Goal: Task Accomplishment & Management: Manage account settings

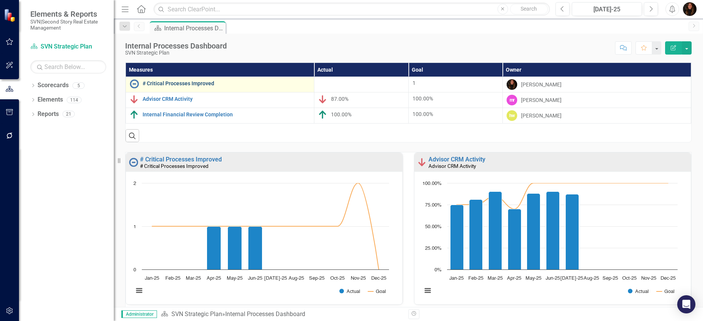
click at [181, 85] on link "# Critical Processes Improved" at bounding box center [227, 84] width 168 height 6
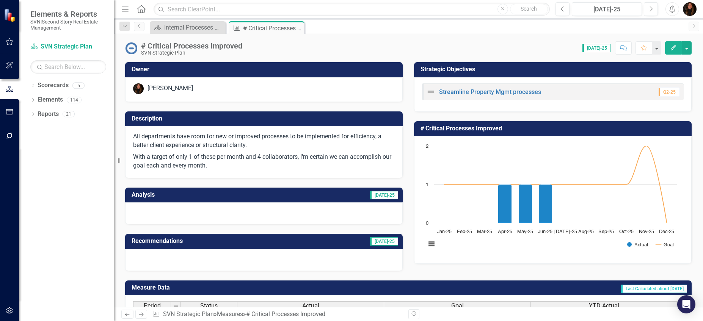
click at [220, 197] on h3 "Analysis" at bounding box center [191, 195] width 119 height 7
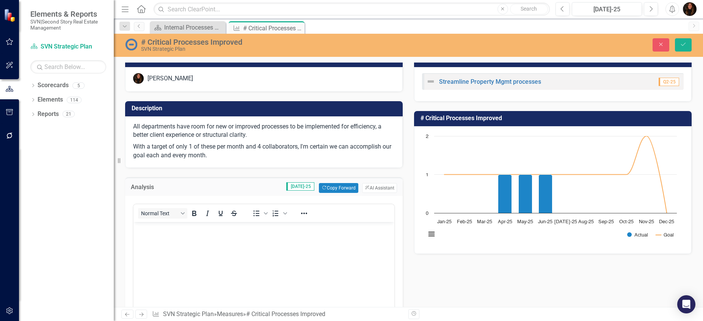
scroll to position [47, 0]
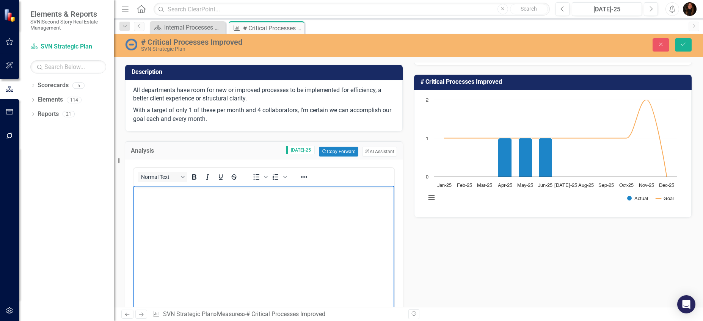
click at [175, 212] on body "Rich Text Area. Press ALT-0 for help." at bounding box center [264, 243] width 261 height 114
click at [161, 203] on body "Rich Text Area. Press ALT-0 for help." at bounding box center [264, 243] width 261 height 114
click at [320, 192] on p "We are now monitoring "renewal" or "auto renewal" dates for PMAs so we can disc…" at bounding box center [263, 192] width 257 height 9
click at [381, 192] on p "We are now monitoring "renewal" or "auto renewal" dates for PMAs so we can disc…" at bounding box center [263, 192] width 257 height 9
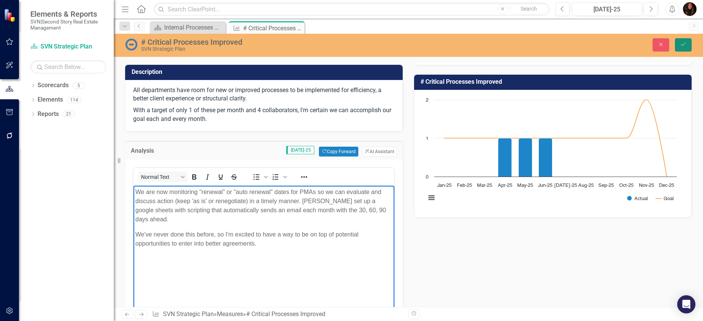
click at [688, 45] on button "Save" at bounding box center [683, 44] width 17 height 13
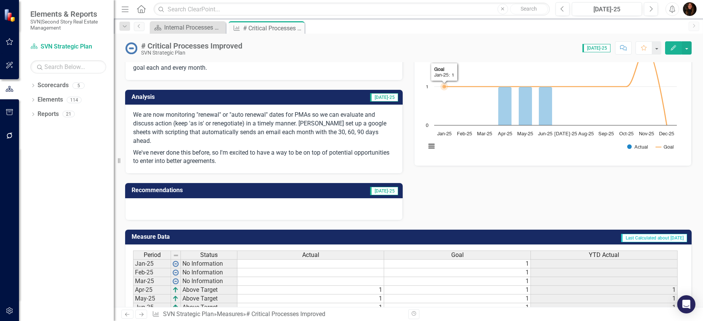
scroll to position [174, 0]
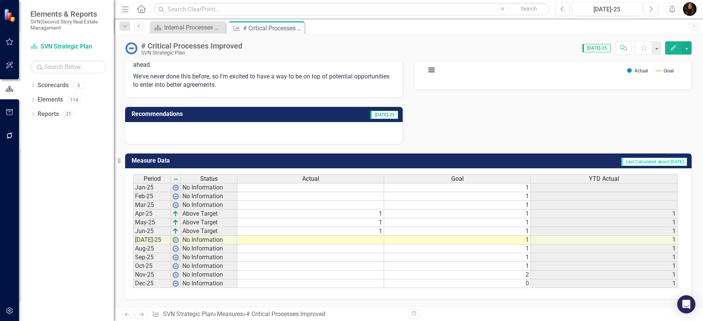
click at [377, 241] on td at bounding box center [310, 240] width 147 height 9
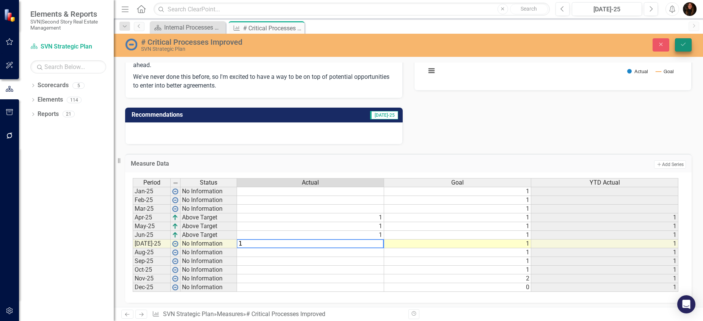
type textarea "1"
click at [684, 44] on icon "submit" at bounding box center [683, 44] width 5 height 3
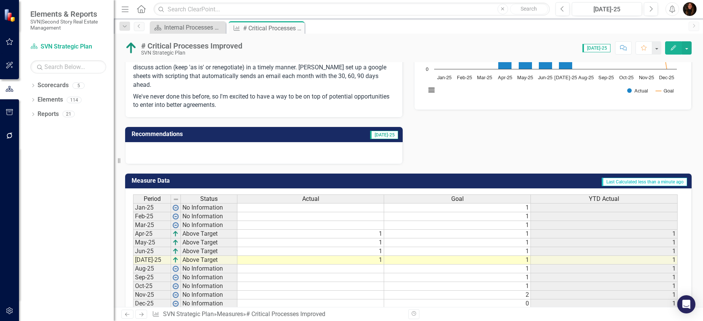
scroll to position [0, 0]
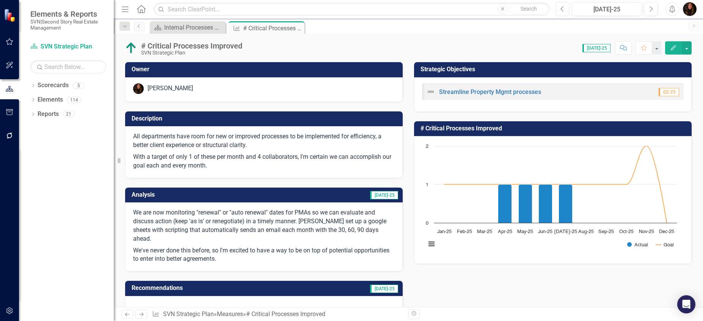
click at [566, 8] on button "Previous" at bounding box center [563, 9] width 14 height 14
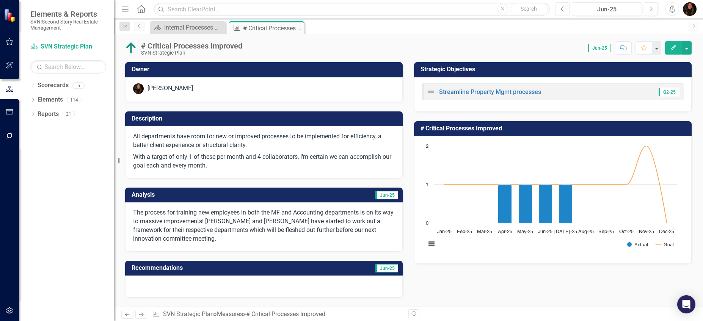
click at [565, 9] on button "Previous" at bounding box center [563, 9] width 14 height 14
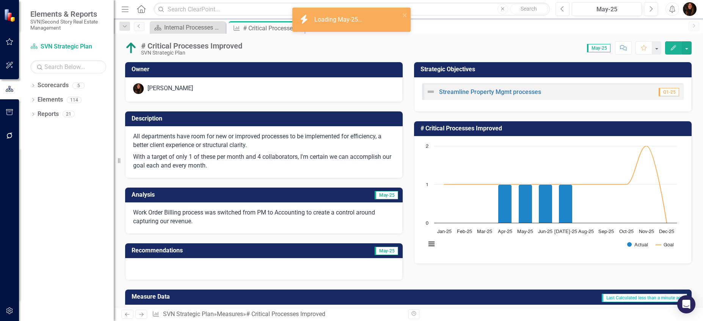
click at [565, 9] on button "Previous" at bounding box center [563, 9] width 14 height 14
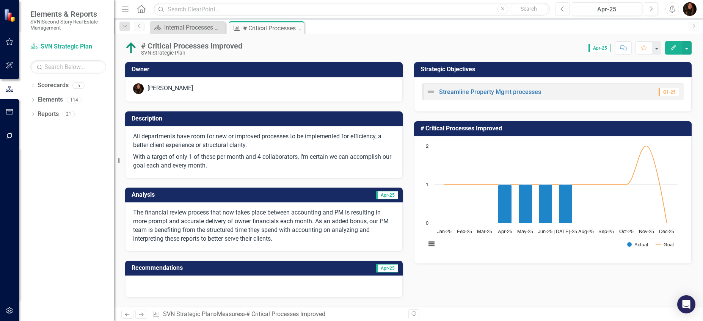
click at [565, 9] on button "Previous" at bounding box center [563, 9] width 14 height 14
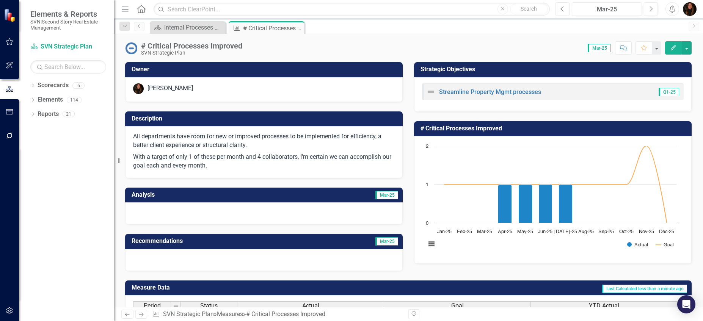
click at [564, 9] on icon "Previous" at bounding box center [563, 9] width 4 height 7
click at [279, 196] on td "Feb-25" at bounding box center [333, 196] width 134 height 13
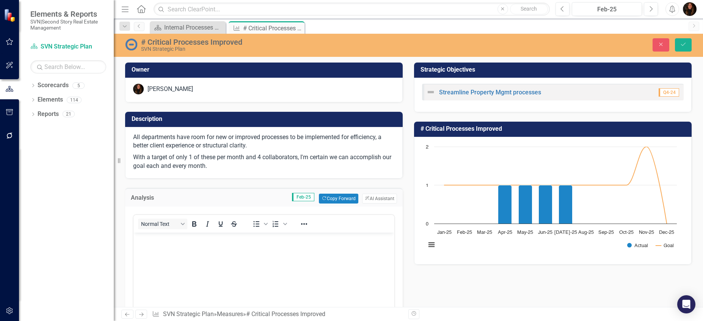
click at [198, 271] on body "Rich Text Area. Press ALT-0 for help." at bounding box center [264, 290] width 261 height 114
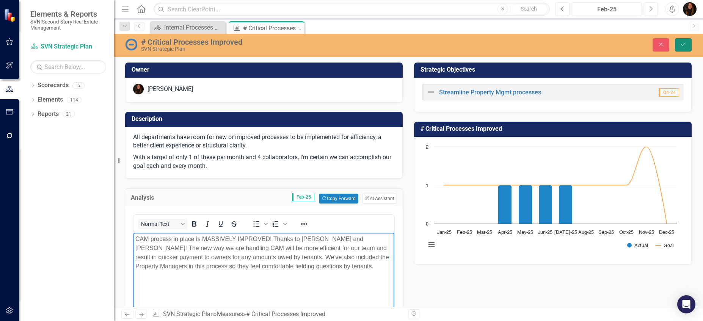
click at [683, 42] on icon "Save" at bounding box center [683, 44] width 7 height 5
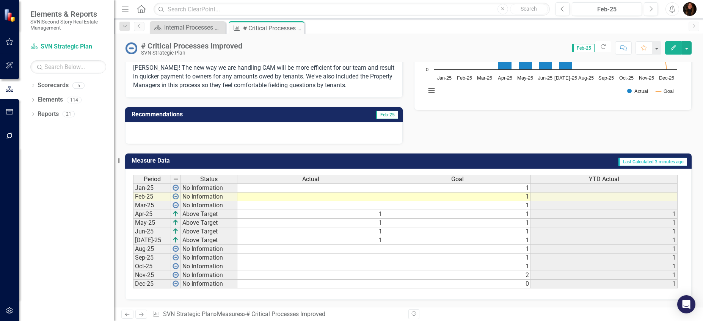
scroll to position [154, 0]
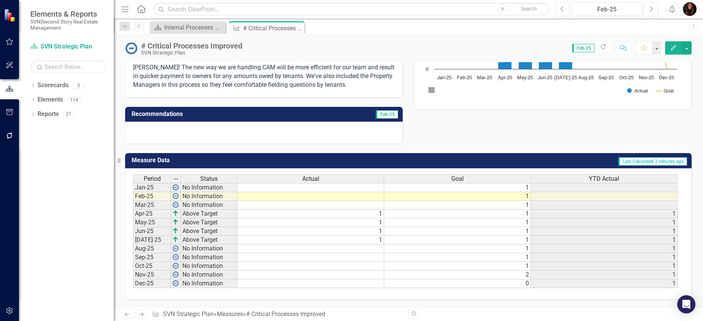
click at [369, 196] on td at bounding box center [310, 196] width 147 height 9
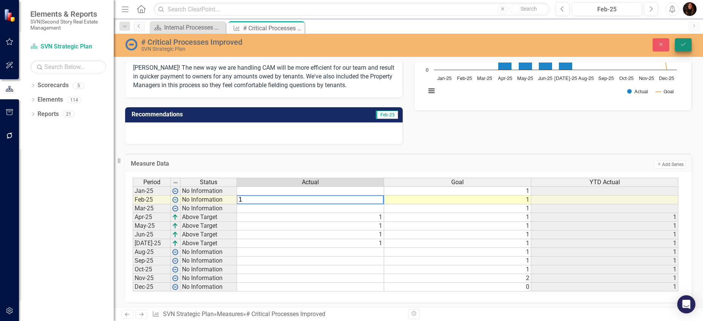
type textarea "1"
click at [685, 41] on button "Save" at bounding box center [683, 44] width 17 height 13
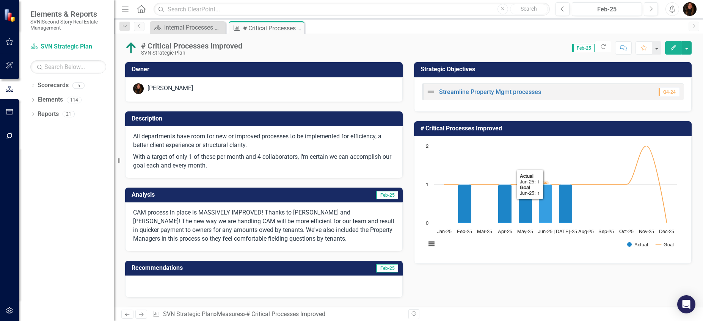
scroll to position [2, 0]
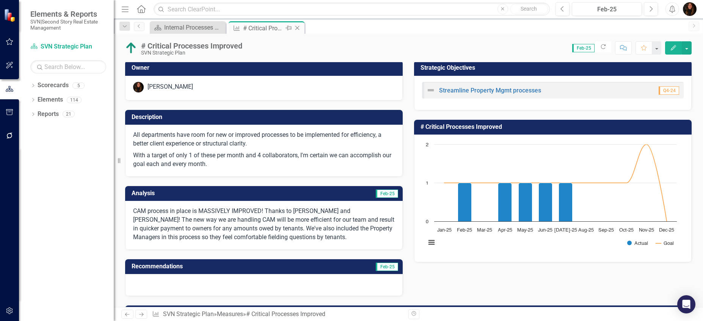
click at [297, 29] on icon "Close" at bounding box center [298, 28] width 8 height 6
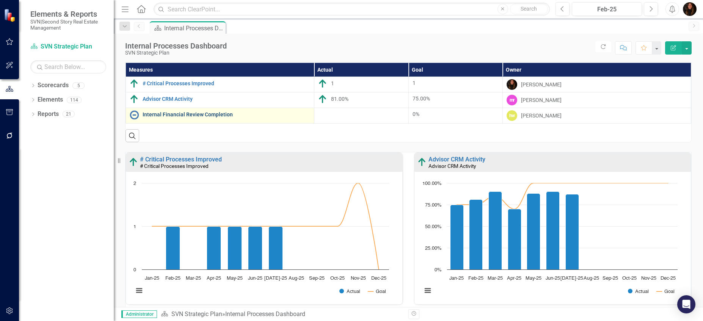
click at [179, 116] on link "Internal Financial Review Completion" at bounding box center [227, 115] width 168 height 6
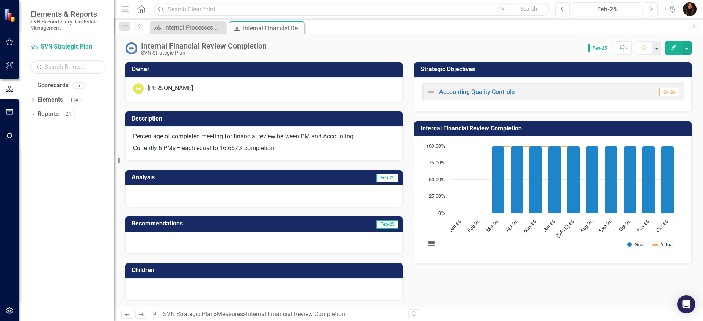
click at [499, 131] on h3 "Internal Financial Review Completion" at bounding box center [554, 128] width 267 height 7
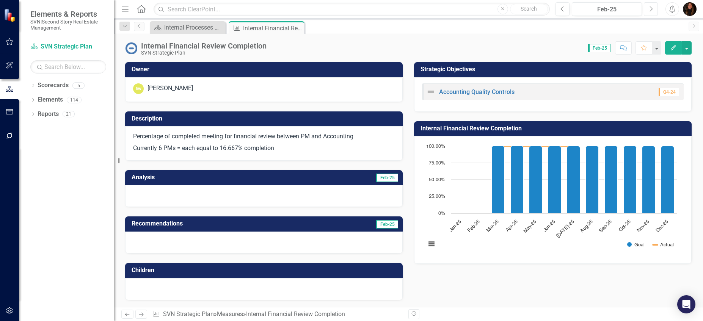
click at [650, 14] on button "Next" at bounding box center [651, 9] width 14 height 14
click at [651, 14] on button "Next" at bounding box center [651, 9] width 14 height 14
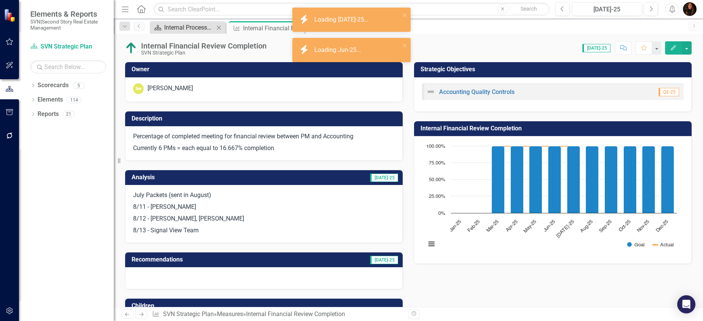
click at [195, 29] on div "Internal Processes Dashboard" at bounding box center [189, 27] width 50 height 9
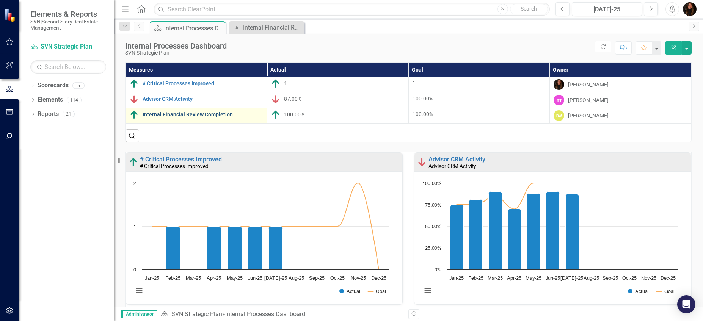
click at [225, 115] on link "Internal Financial Review Completion" at bounding box center [203, 115] width 121 height 6
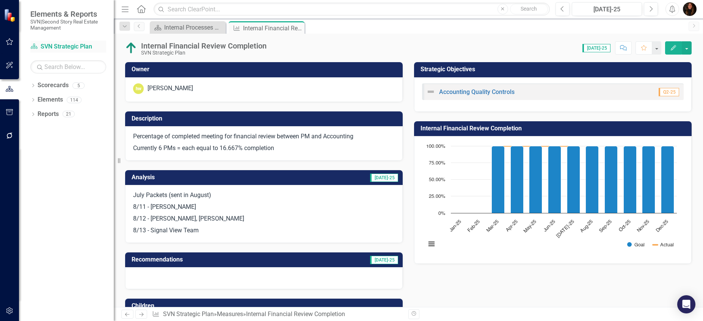
click at [67, 45] on link "Scorecard SVN Strategic Plan" at bounding box center [68, 46] width 76 height 9
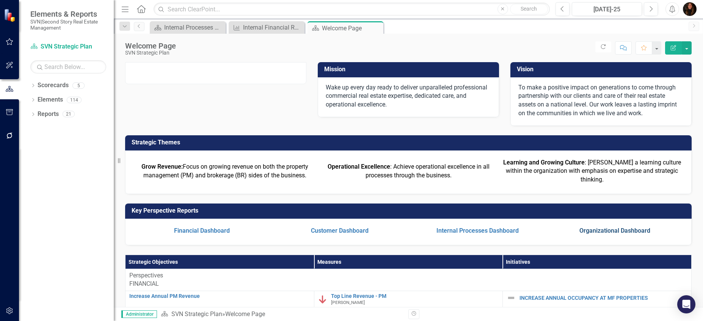
click at [605, 234] on link "Organizational Dashboard" at bounding box center [615, 230] width 71 height 7
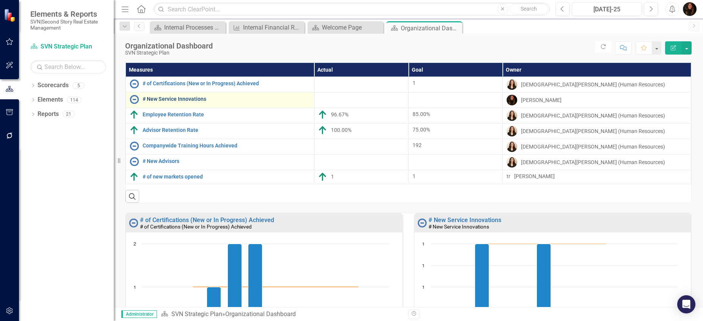
click at [174, 100] on link "# New Service Innovations" at bounding box center [227, 99] width 168 height 6
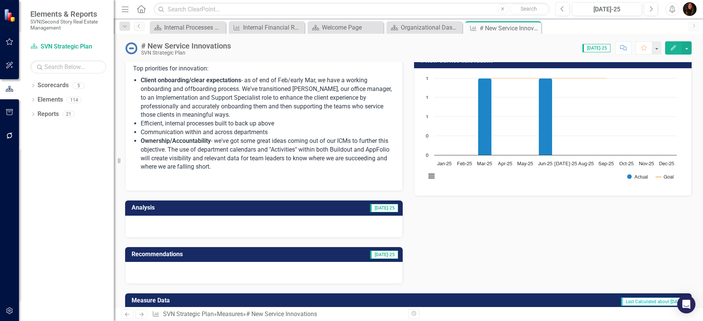
scroll to position [69, 0]
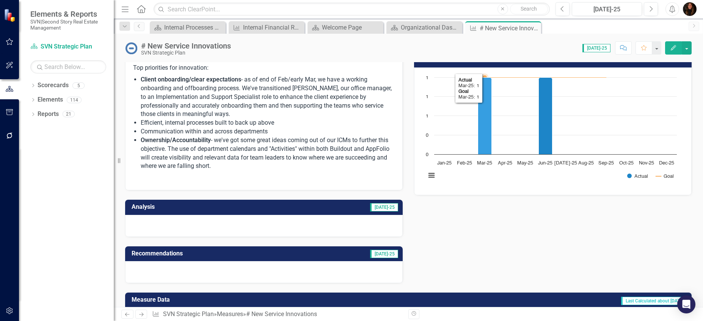
click at [481, 146] on icon "Mar-25, 1. Actual." at bounding box center [485, 116] width 14 height 77
click at [563, 7] on icon "Previous" at bounding box center [563, 9] width 4 height 7
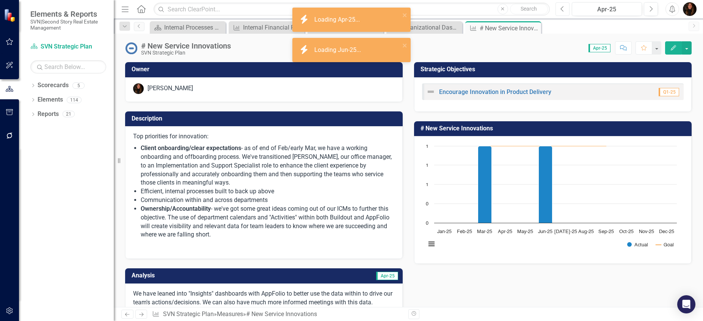
click at [563, 7] on icon "Previous" at bounding box center [563, 9] width 4 height 7
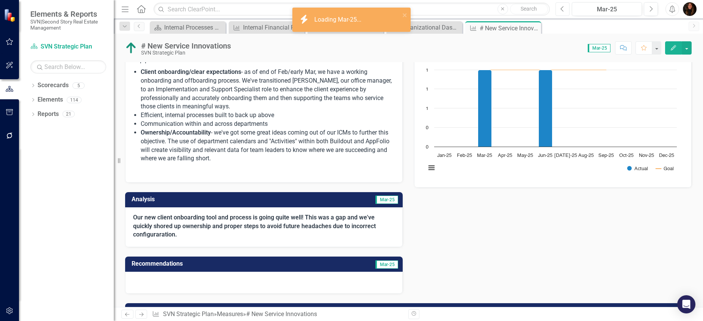
scroll to position [80, 0]
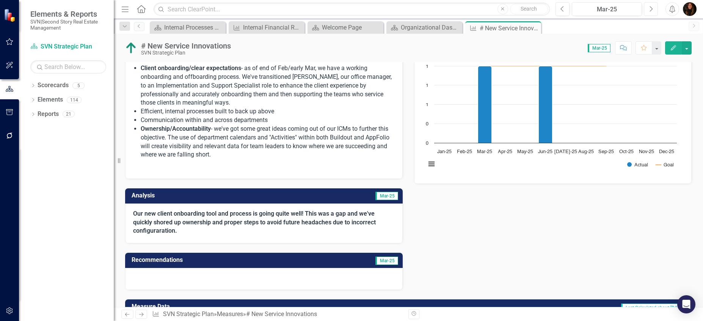
click at [649, 9] on icon "Next" at bounding box center [651, 9] width 4 height 7
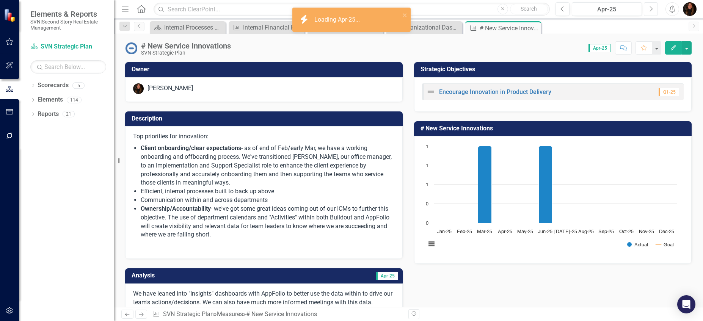
click at [649, 9] on icon "Next" at bounding box center [651, 9] width 4 height 7
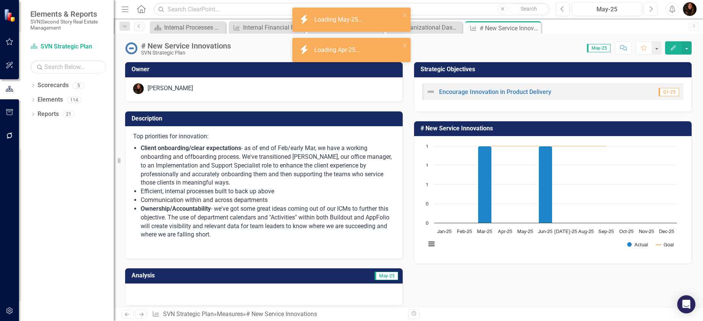
click at [649, 9] on icon "Next" at bounding box center [651, 9] width 4 height 7
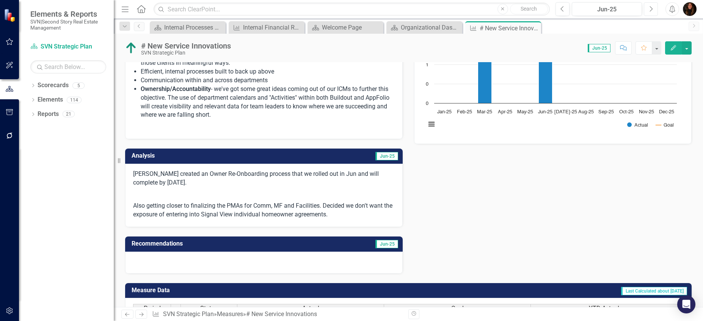
scroll to position [250, 0]
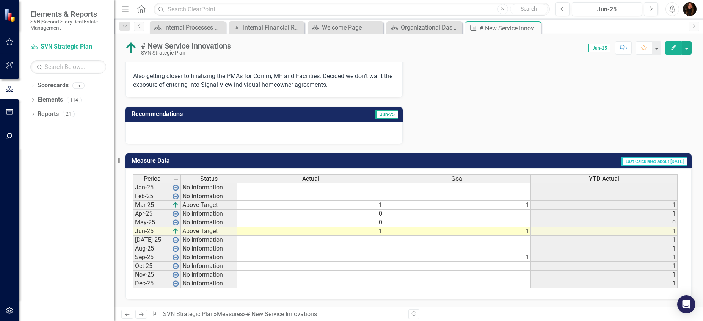
click at [376, 239] on td at bounding box center [310, 240] width 147 height 9
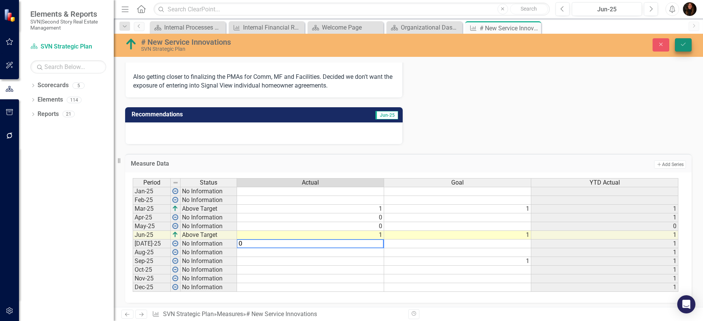
type textarea "0"
click at [690, 45] on button "Save" at bounding box center [683, 44] width 17 height 13
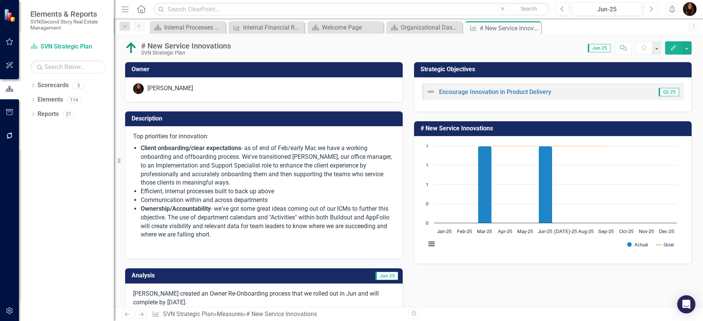
click at [651, 9] on icon "Next" at bounding box center [651, 9] width 4 height 7
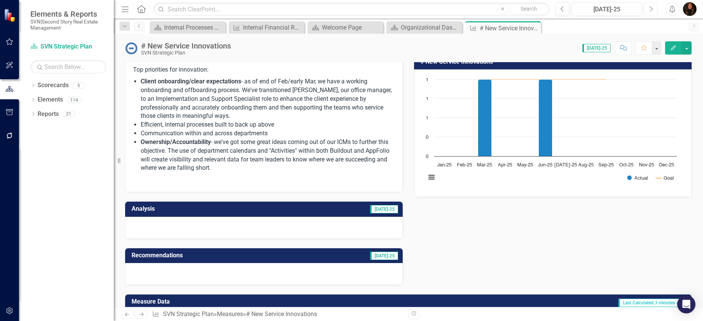
scroll to position [67, 0]
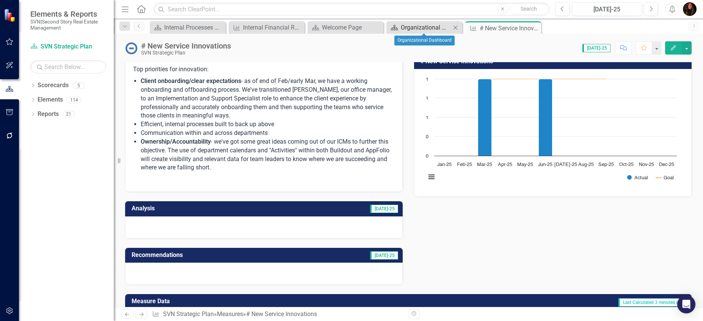
click at [425, 30] on div "Organizational Dashboard" at bounding box center [426, 27] width 50 height 9
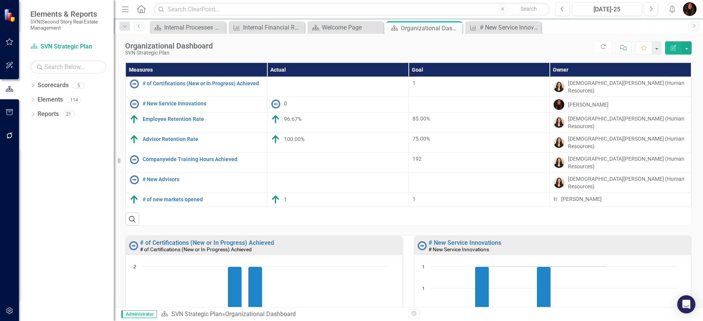
click at [343, 83] on div at bounding box center [338, 83] width 134 height 9
click at [222, 83] on link "# of Certifications (New or In Progress) Achieved" at bounding box center [203, 84] width 121 height 6
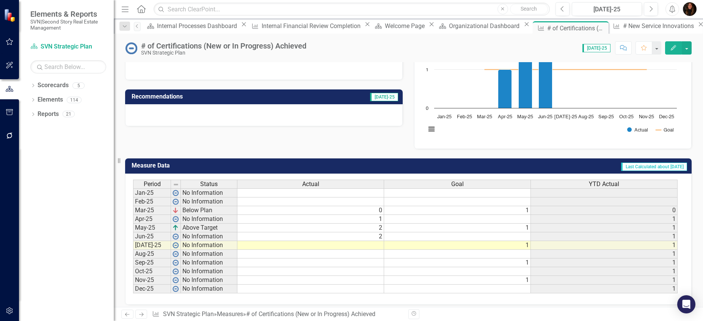
scroll to position [120, 0]
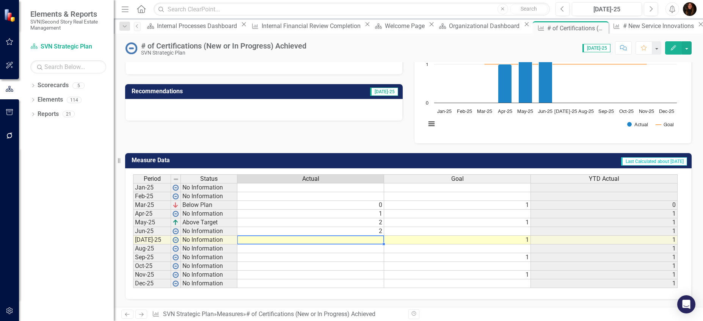
click at [374, 240] on td at bounding box center [310, 240] width 147 height 9
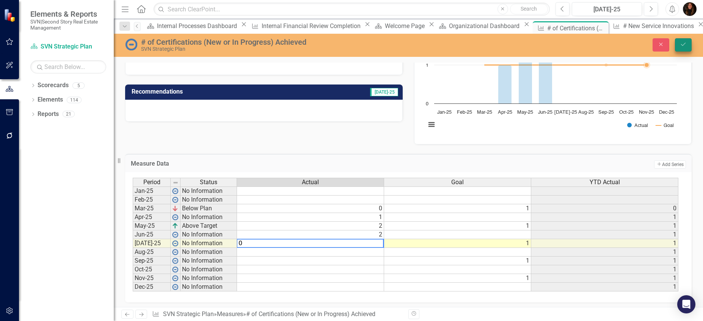
type textarea "0"
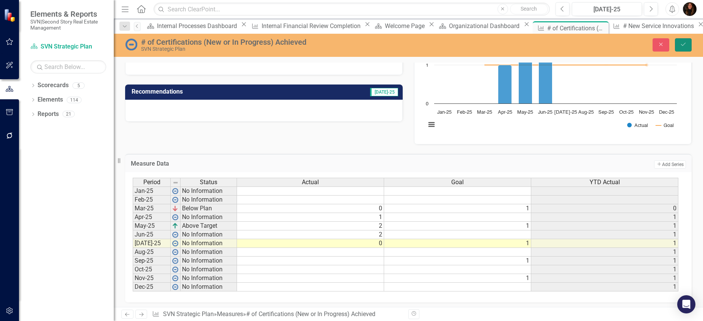
click at [676, 44] on button "Save" at bounding box center [683, 44] width 17 height 13
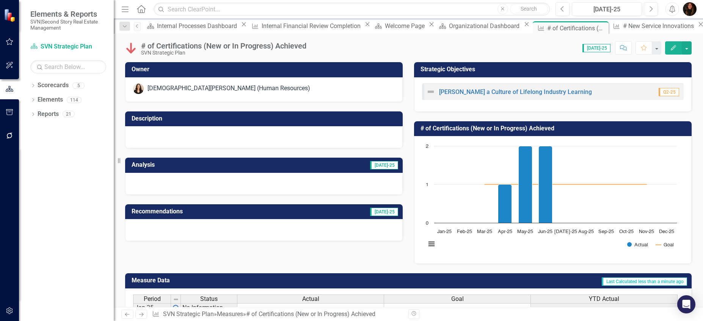
click at [321, 168] on td "[DATE]-25" at bounding box center [325, 166] width 148 height 13
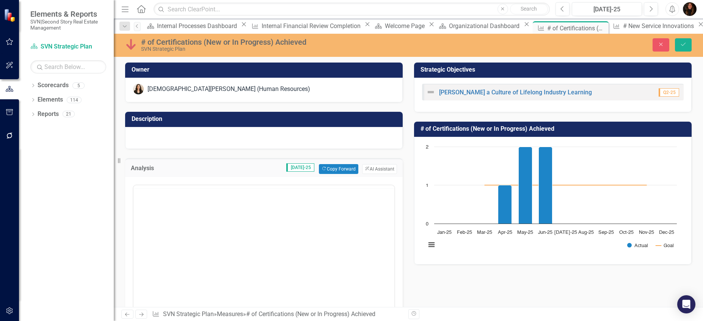
scroll to position [0, 0]
click at [182, 230] on body "Rich Text Area. Press ALT-0 for help." at bounding box center [264, 260] width 261 height 114
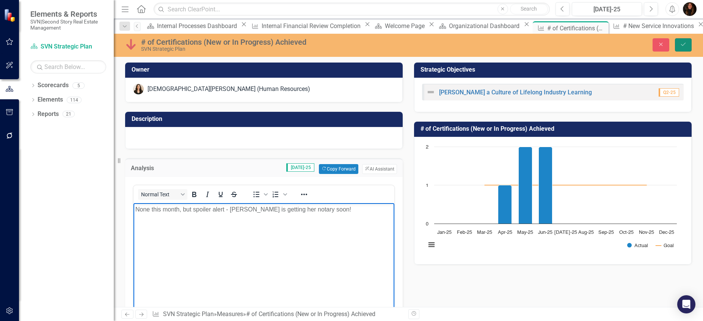
click at [685, 48] on button "Save" at bounding box center [683, 44] width 17 height 13
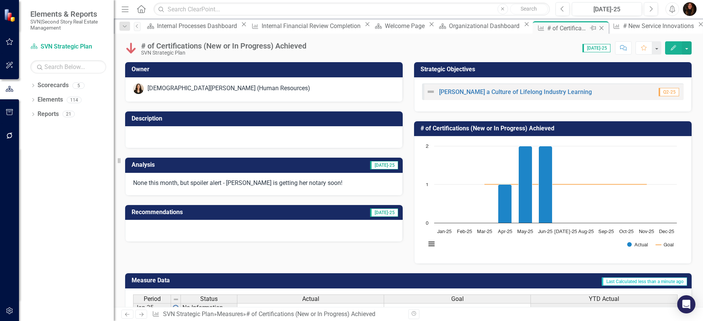
click at [598, 29] on icon "Close" at bounding box center [602, 28] width 8 height 6
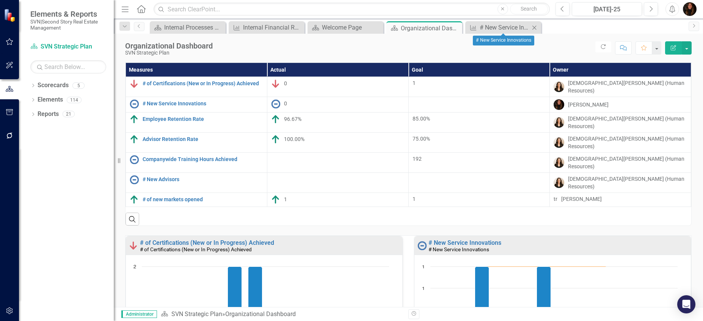
click at [534, 28] on icon "Close" at bounding box center [535, 28] width 8 height 6
click at [347, 173] on td at bounding box center [337, 183] width 141 height 20
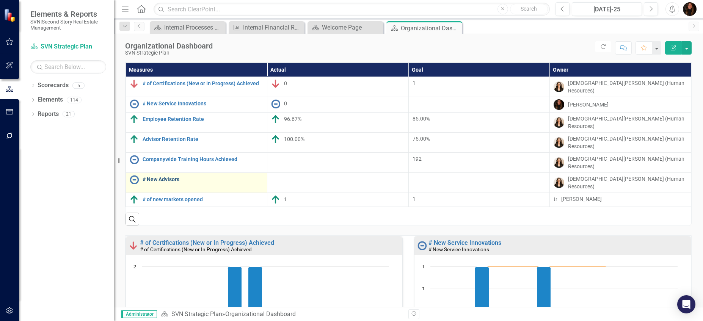
click at [174, 177] on link "# New Advisors" at bounding box center [203, 180] width 121 height 6
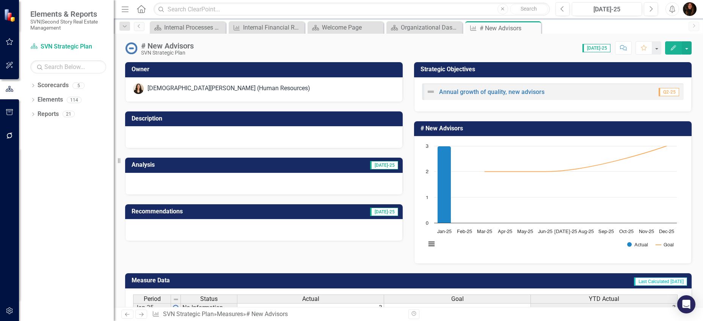
scroll to position [120, 0]
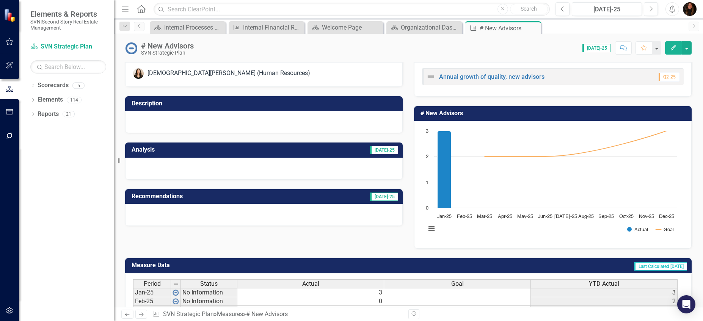
scroll to position [120, 0]
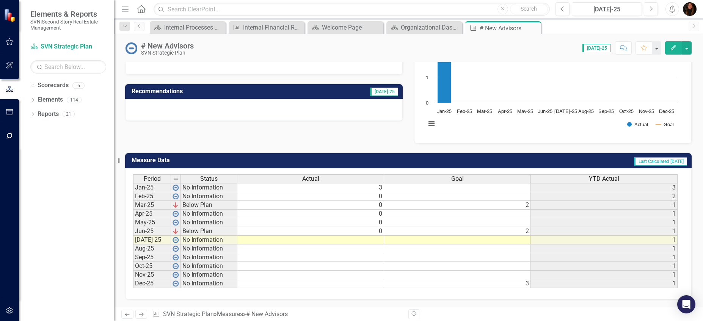
click at [363, 242] on td at bounding box center [310, 240] width 147 height 9
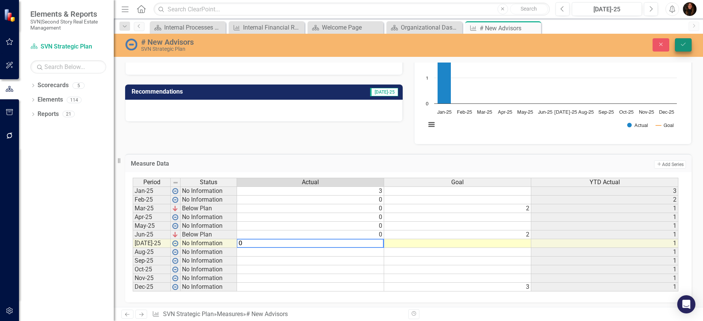
type textarea "0"
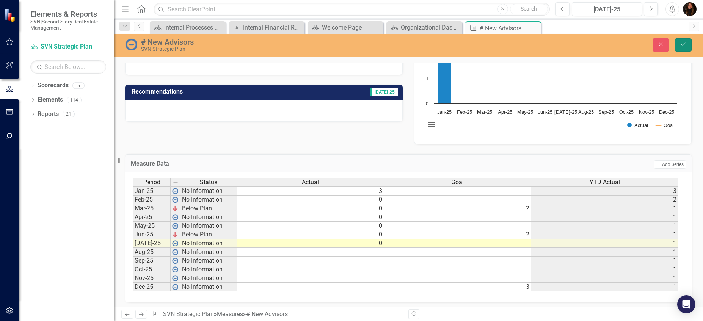
click at [687, 45] on button "Save" at bounding box center [683, 44] width 17 height 13
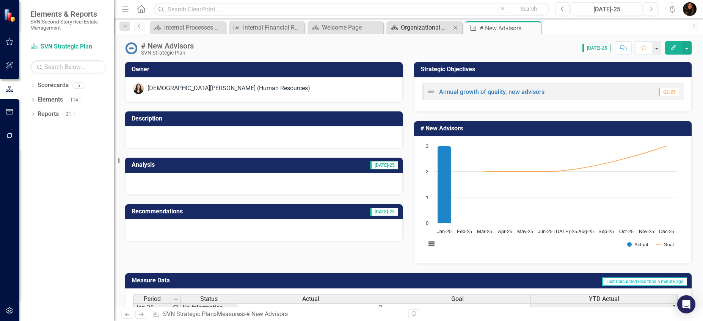
click at [426, 28] on div "Organizational Dashboard" at bounding box center [426, 27] width 50 height 9
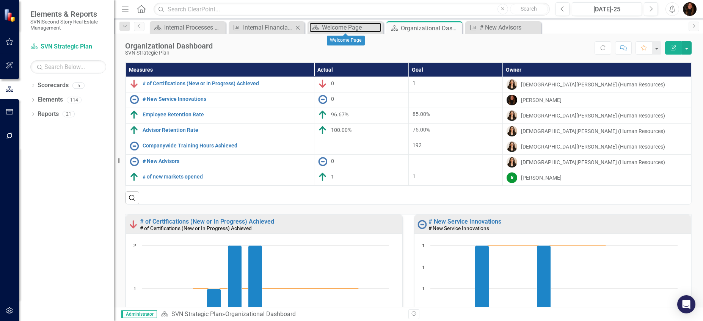
drag, startPoint x: 346, startPoint y: 27, endPoint x: 278, endPoint y: 32, distance: 67.3
click at [278, 32] on div "Scorecard Internal Processes Dashboard Close Measure Internal Financial Review …" at bounding box center [416, 27] width 537 height 12
click at [377, 25] on icon "Close" at bounding box center [377, 28] width 8 height 6
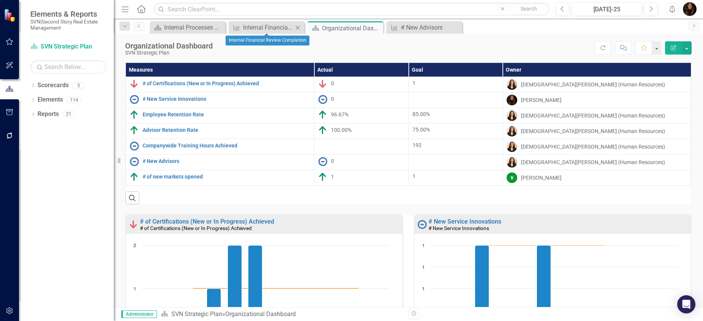
click at [296, 26] on icon at bounding box center [298, 27] width 4 height 4
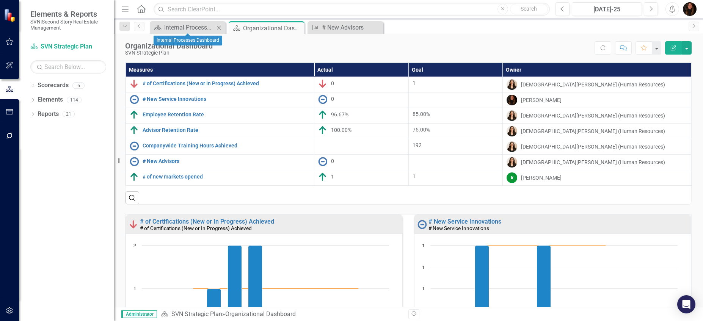
click at [218, 27] on icon "Close" at bounding box center [219, 28] width 8 height 6
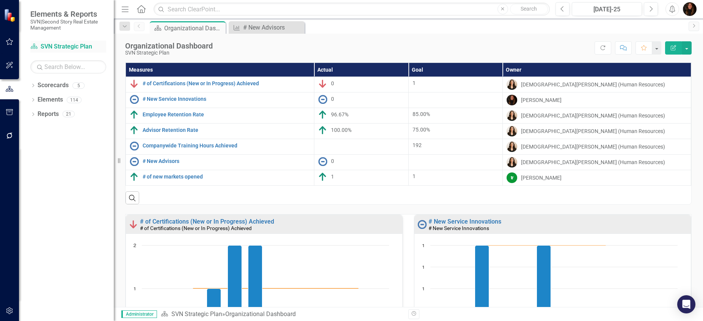
click at [65, 48] on link "Scorecard SVN Strategic Plan" at bounding box center [68, 46] width 76 height 9
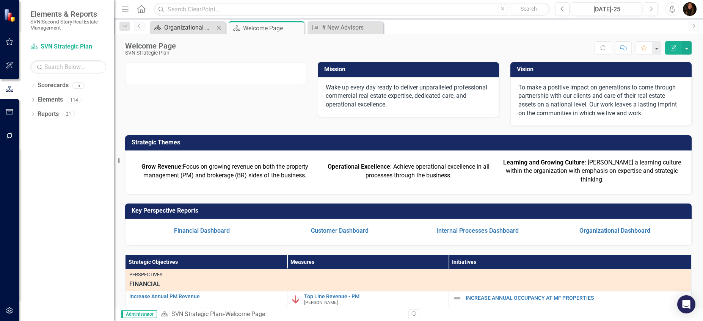
click at [191, 30] on div "Organizational Dashboard" at bounding box center [189, 27] width 50 height 9
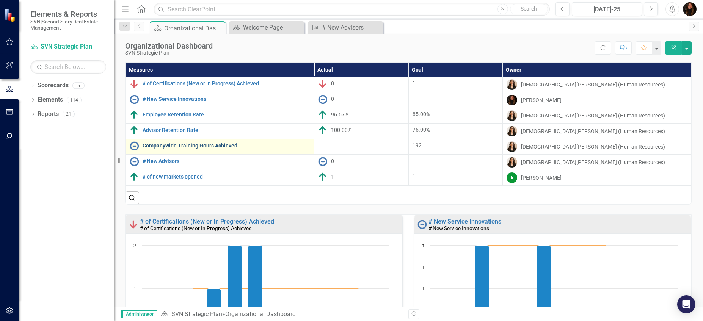
click at [172, 145] on link "Companywide Training Hours Achieved" at bounding box center [227, 146] width 168 height 6
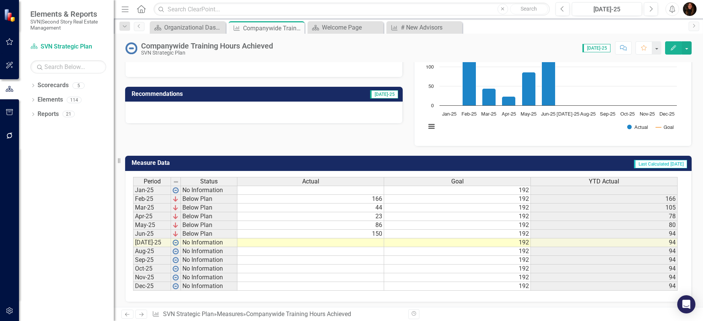
scroll to position [120, 0]
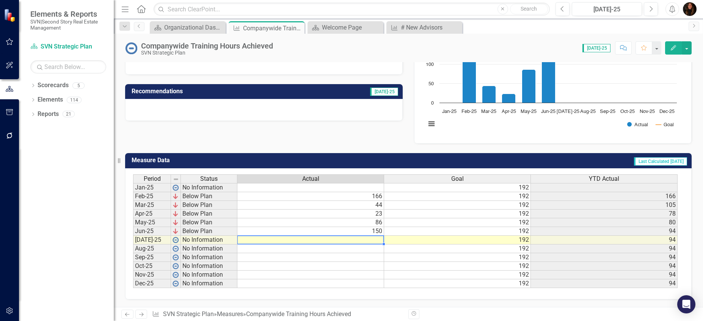
click at [365, 242] on td at bounding box center [310, 240] width 147 height 9
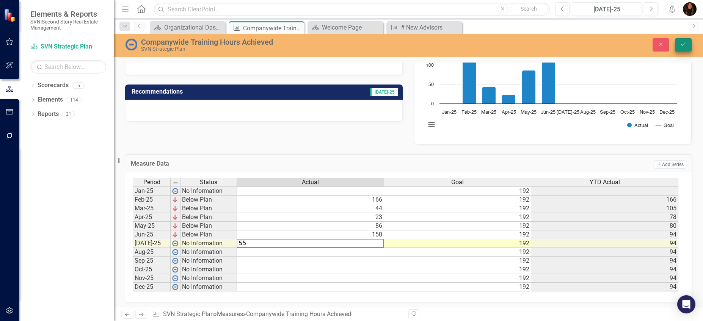
type textarea "55"
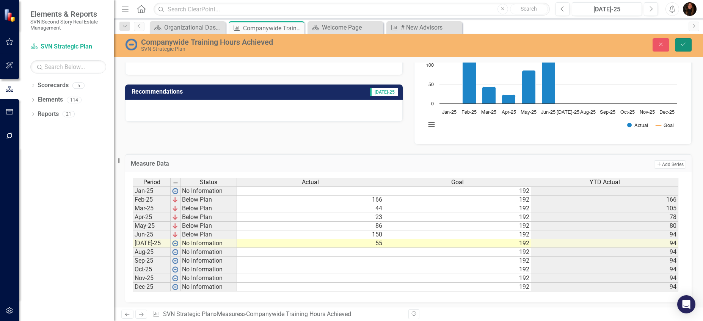
click at [684, 47] on button "Save" at bounding box center [683, 44] width 17 height 13
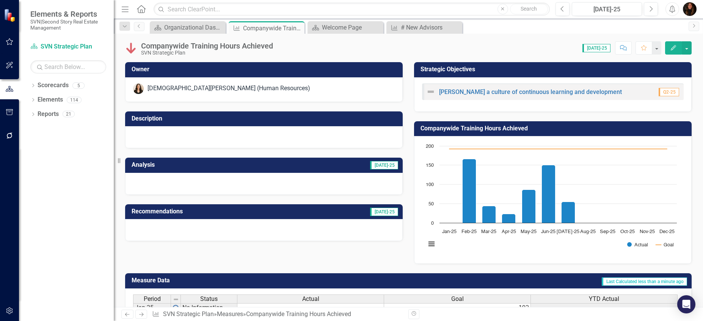
click at [251, 165] on h3 "Analysis" at bounding box center [191, 165] width 119 height 7
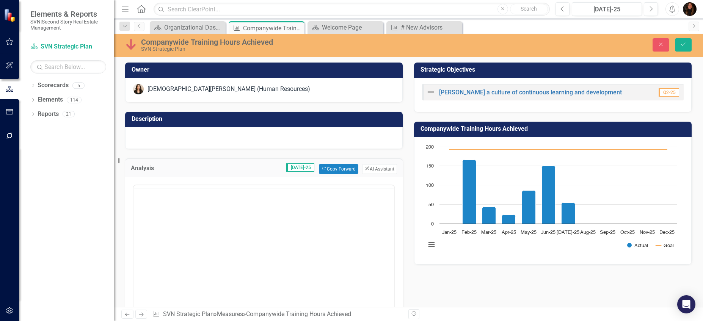
scroll to position [0, 0]
click at [211, 220] on body "Rich Text Area. Press ALT-0 for help." at bounding box center [264, 260] width 261 height 114
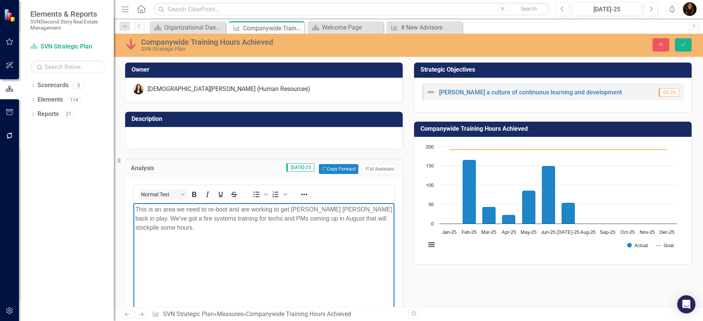
click at [361, 220] on p "This is an area we need to re-boot and are working to get [PERSON_NAME] [PERSON…" at bounding box center [263, 218] width 257 height 27
drag, startPoint x: 360, startPoint y: 218, endPoint x: 345, endPoint y: 218, distance: 15.6
click at [345, 218] on p "This is an area we need to re-boot and are working to get [PERSON_NAME] [PERSON…" at bounding box center [263, 218] width 257 height 27
click at [160, 225] on p "This is an area we need to re-boot and are working to get [PERSON_NAME] [PERSON…" at bounding box center [263, 218] width 257 height 27
drag, startPoint x: 350, startPoint y: 212, endPoint x: 360, endPoint y: 204, distance: 11.6
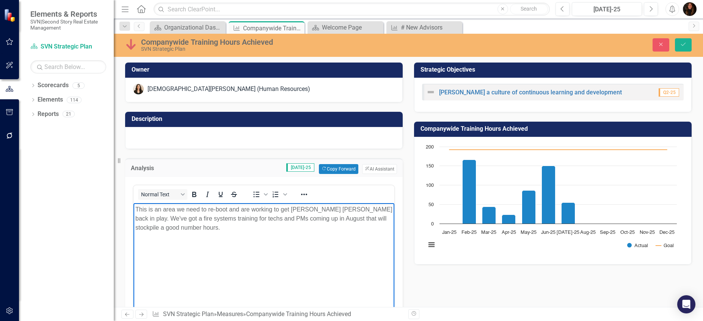
click at [351, 211] on p "This is an area we need to re-boot and are working to get [PERSON_NAME] [PERSON…" at bounding box center [263, 218] width 257 height 27
click at [682, 46] on icon "Save" at bounding box center [683, 44] width 7 height 5
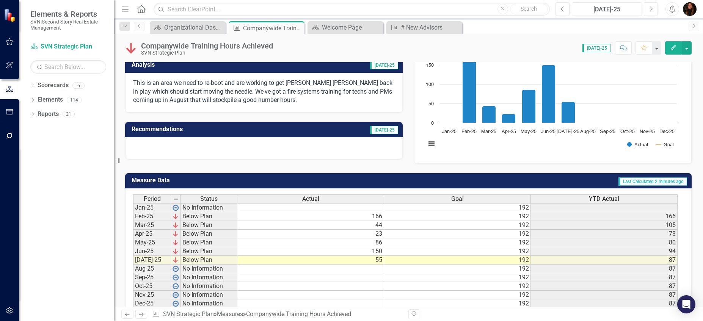
scroll to position [105, 0]
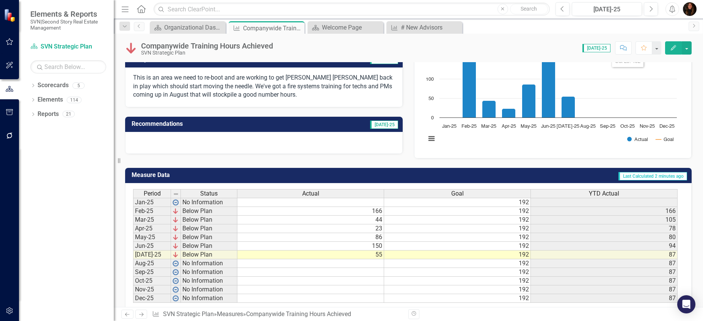
click at [623, 49] on icon "Comment" at bounding box center [623, 47] width 7 height 5
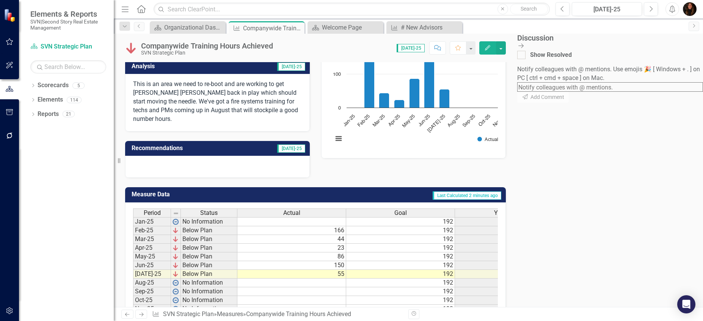
click at [612, 82] on textarea at bounding box center [610, 86] width 186 height 9
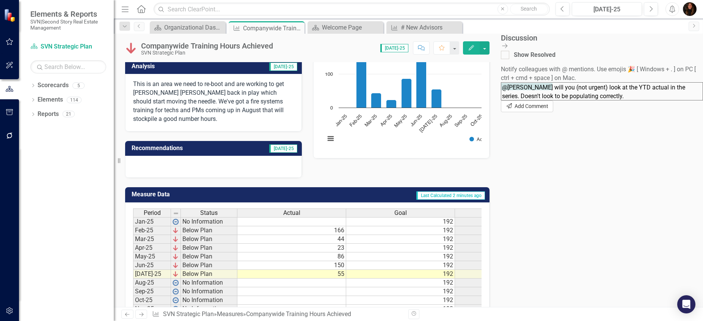
type textarea "@[PERSON_NAME] will you (not urgent) look at the YTD actual in the series. Does…"
click at [553, 112] on button "Send Add Comment" at bounding box center [527, 107] width 52 height 12
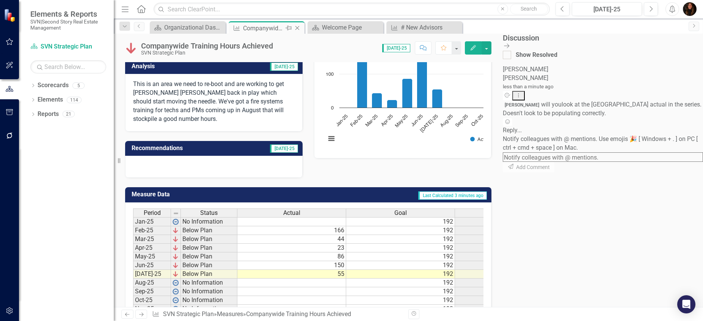
click at [297, 27] on icon at bounding box center [297, 28] width 4 height 4
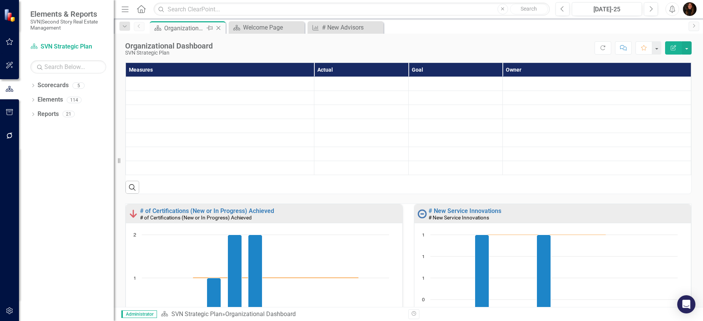
click at [217, 27] on icon "Close" at bounding box center [219, 28] width 8 height 6
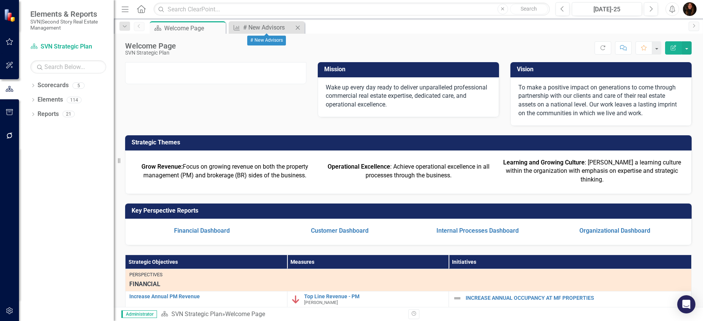
click at [297, 27] on icon at bounding box center [298, 27] width 4 height 4
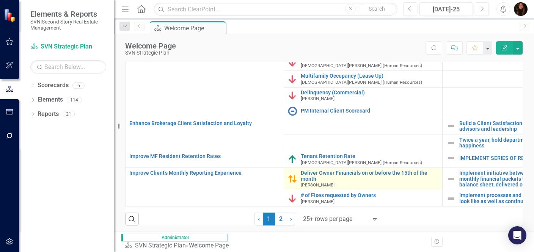
scroll to position [264, 0]
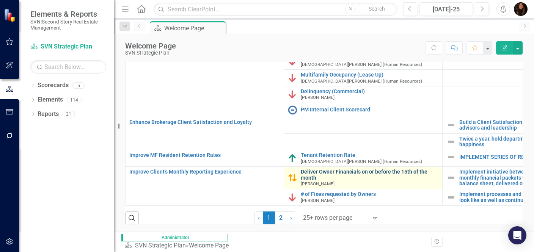
click at [324, 175] on link "Deliver Owner Financials on or before the 15th of the month" at bounding box center [370, 175] width 138 height 12
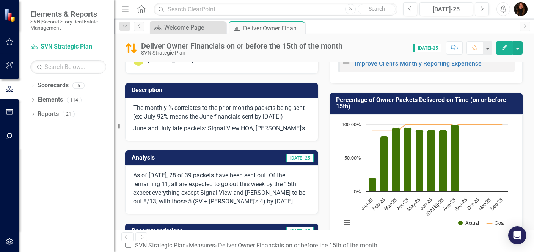
scroll to position [40, 0]
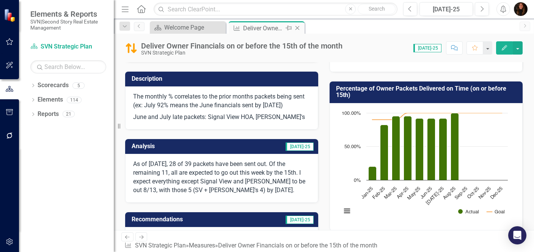
click at [299, 28] on icon "Close" at bounding box center [298, 28] width 8 height 6
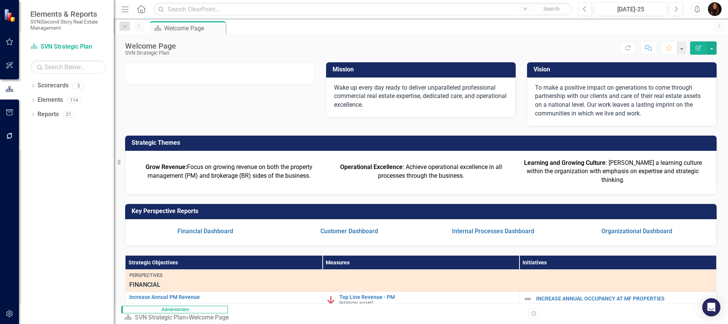
click at [60, 80] on div "Scorecards" at bounding box center [53, 85] width 31 height 13
click at [209, 34] on div "Welcome Page SVN Strategic Plan Score: N/A [DATE]-25 Completed Refresh Comment …" at bounding box center [421, 45] width 614 height 23
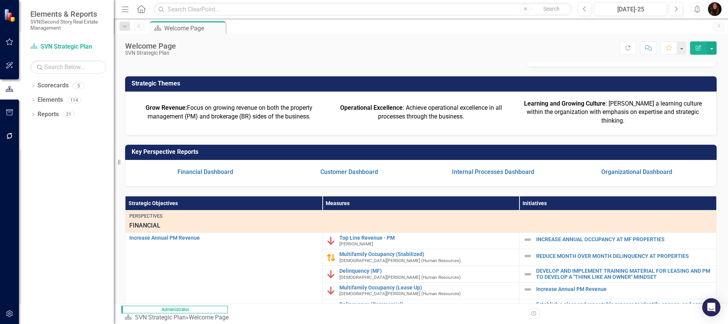
scroll to position [68, 0]
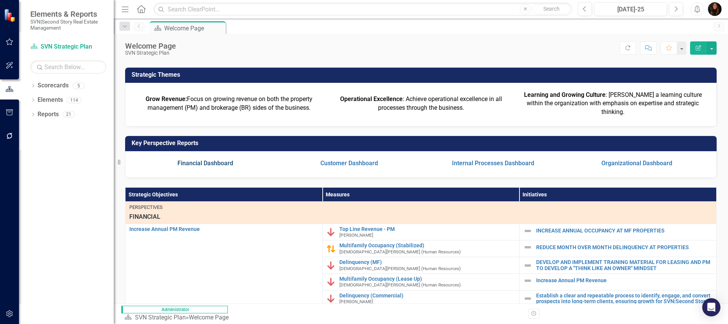
click at [202, 167] on link "Financial Dashboard" at bounding box center [206, 162] width 56 height 7
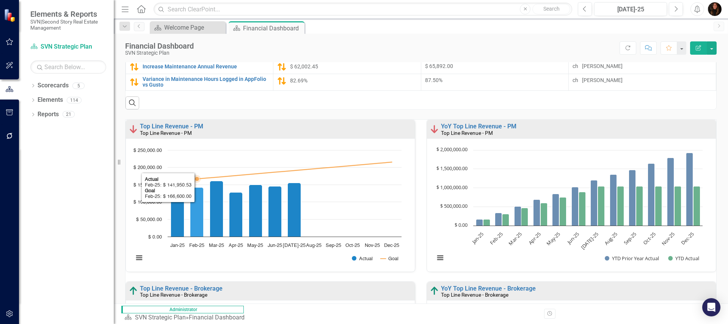
scroll to position [176, 0]
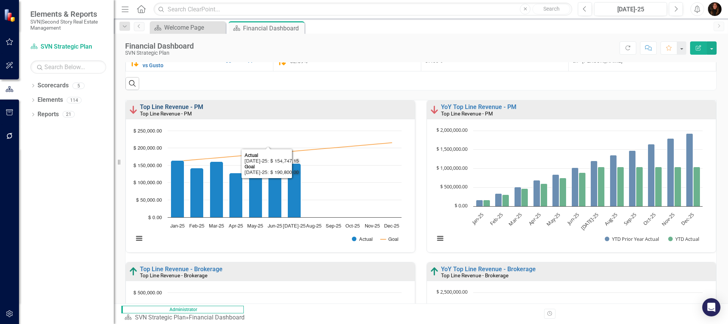
click at [186, 103] on link "Top Line Revenue - PM" at bounding box center [171, 106] width 63 height 7
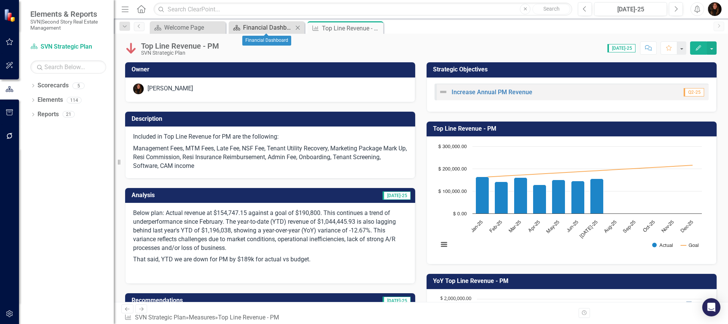
click at [256, 28] on div "Financial Dashboard" at bounding box center [268, 27] width 50 height 9
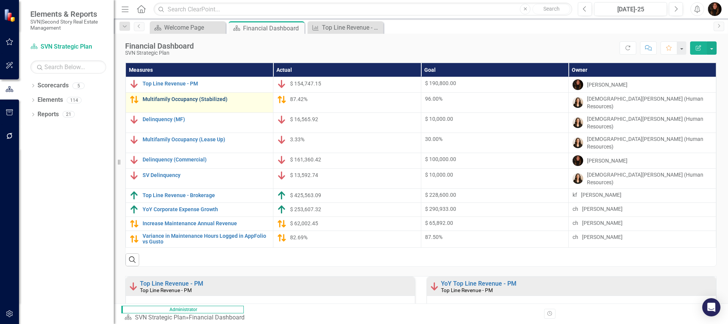
click at [183, 102] on link "Multifamily Occupancy (Stabilized)" at bounding box center [206, 99] width 127 height 6
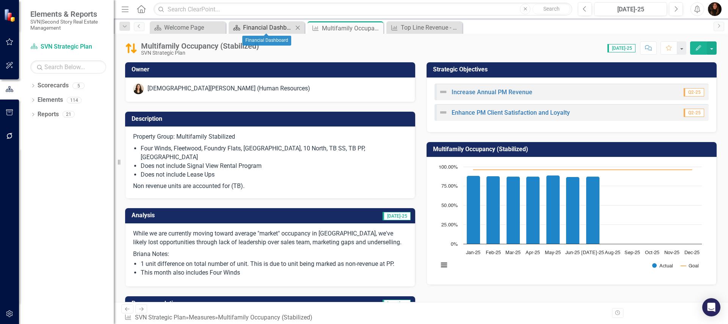
click at [284, 30] on div "Financial Dashboard" at bounding box center [268, 27] width 50 height 9
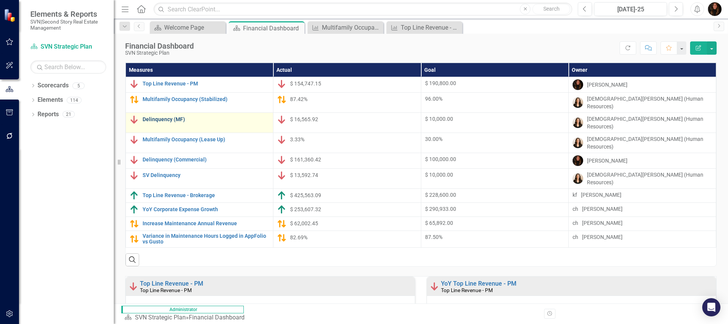
click at [173, 116] on link "Delinquency (MF)" at bounding box center [206, 119] width 127 height 6
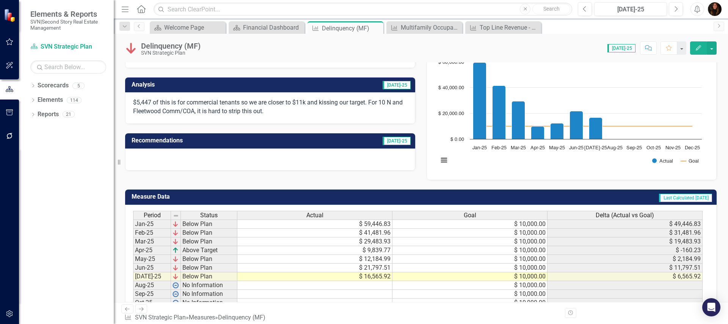
scroll to position [105, 0]
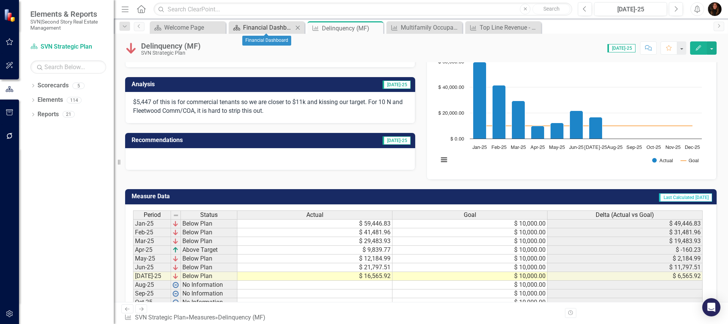
click at [267, 29] on div "Financial Dashboard" at bounding box center [268, 27] width 50 height 9
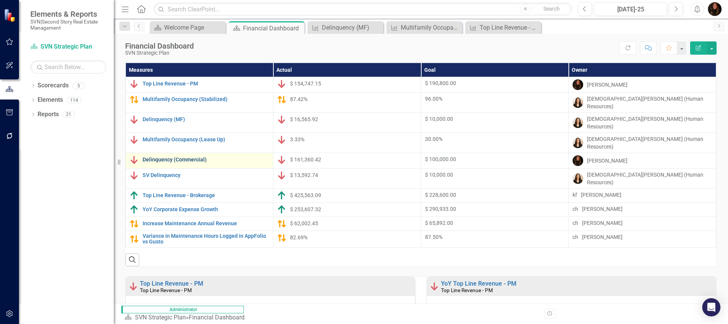
click at [166, 157] on link "Delinquency (Commercial)" at bounding box center [206, 160] width 127 height 6
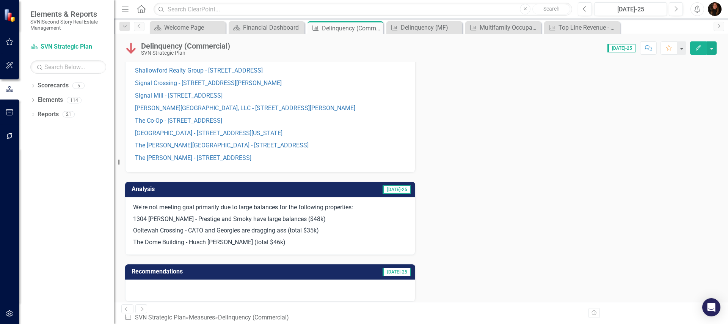
scroll to position [446, 0]
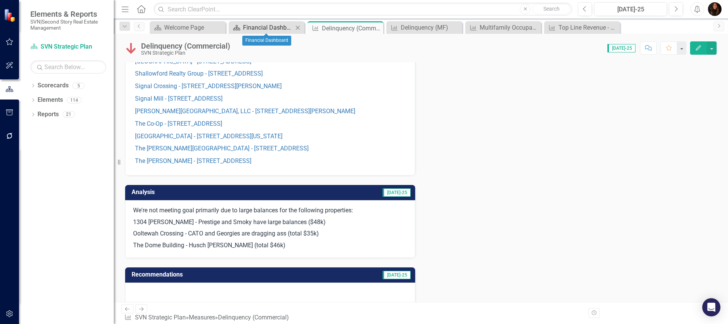
click at [258, 30] on div "Financial Dashboard" at bounding box center [268, 27] width 50 height 9
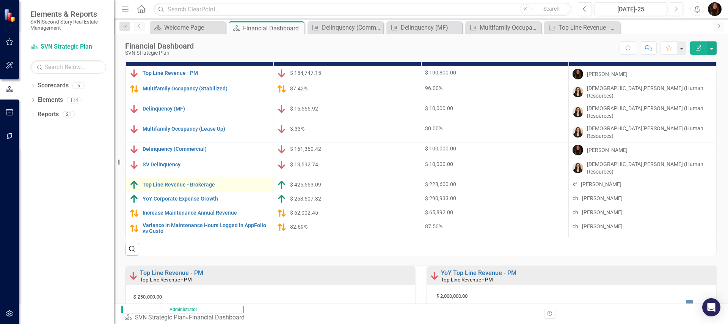
scroll to position [13, 0]
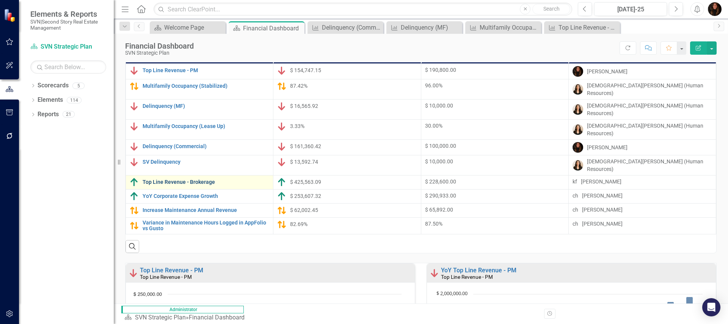
click at [174, 179] on link "Top Line Revenue - Brokerage" at bounding box center [206, 182] width 127 height 6
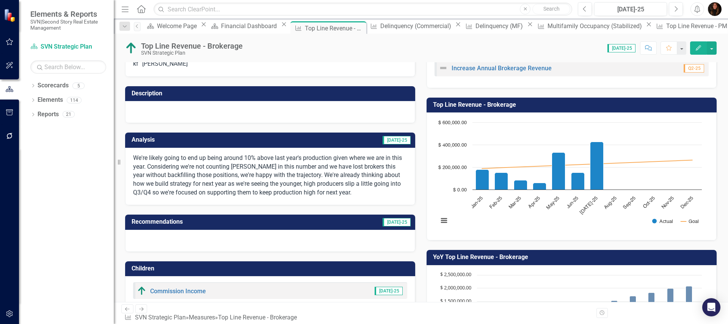
scroll to position [25, 0]
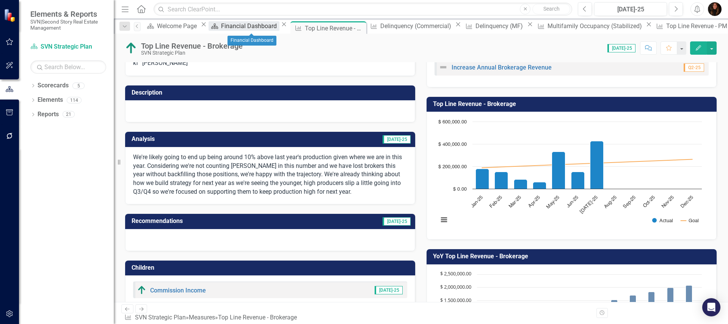
click at [240, 26] on div "Financial Dashboard" at bounding box center [250, 25] width 58 height 9
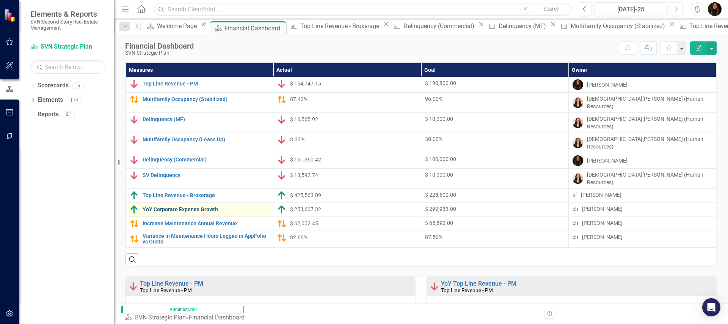
click at [179, 206] on link "YoY Corporate Expense Growth" at bounding box center [206, 209] width 127 height 6
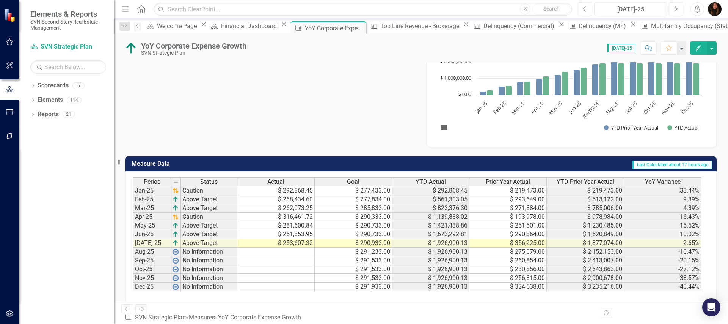
scroll to position [270, 0]
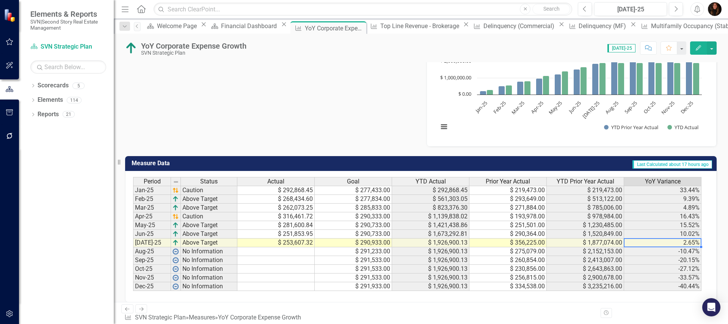
click at [678, 243] on td "2.65%" at bounding box center [662, 242] width 77 height 9
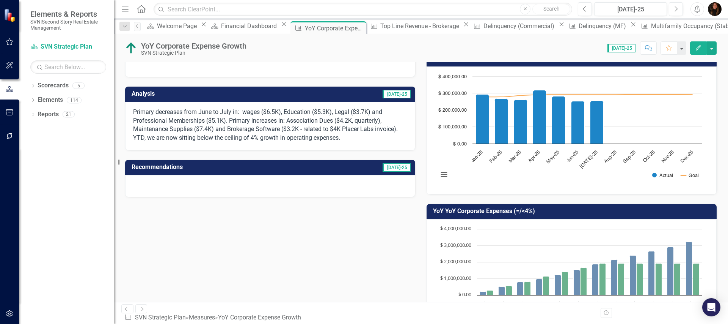
scroll to position [64, 0]
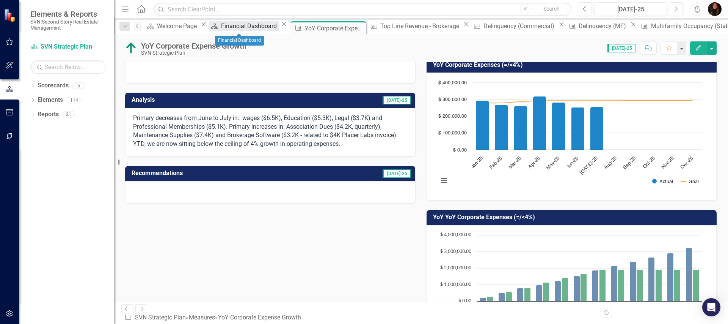
click at [238, 27] on div "Financial Dashboard" at bounding box center [250, 25] width 58 height 9
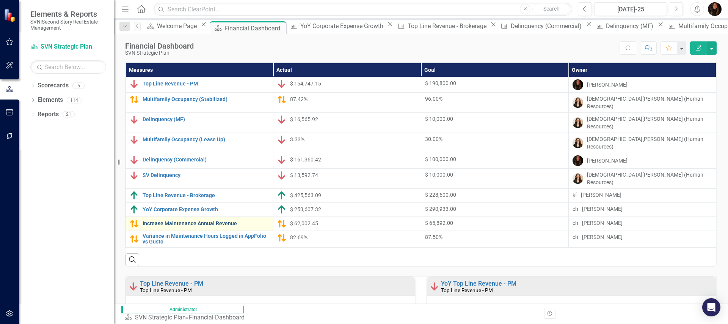
click at [187, 220] on link "Increase Maintenance Annual Revenue" at bounding box center [206, 223] width 127 height 6
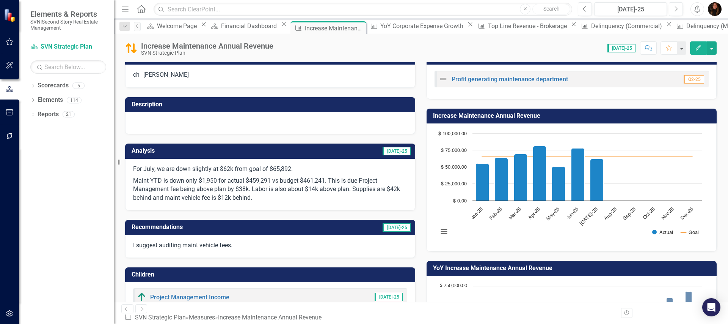
scroll to position [13, 0]
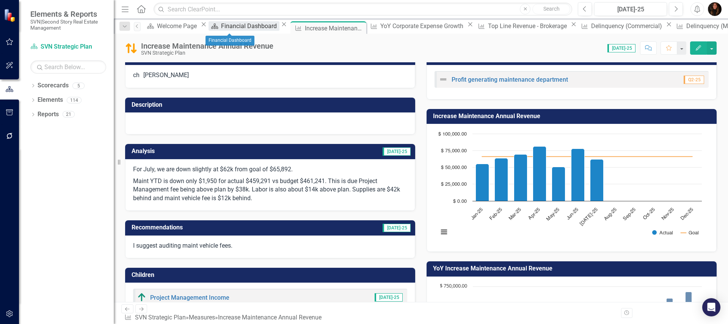
click at [224, 27] on div "Financial Dashboard" at bounding box center [250, 25] width 58 height 9
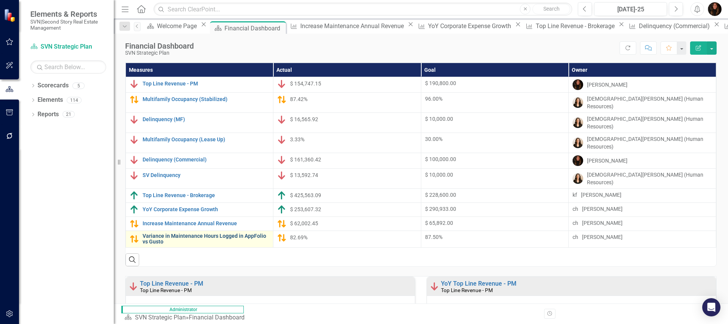
click at [249, 233] on link "Variance in Maintenance Hours Logged in AppFolio vs Gusto" at bounding box center [206, 239] width 127 height 12
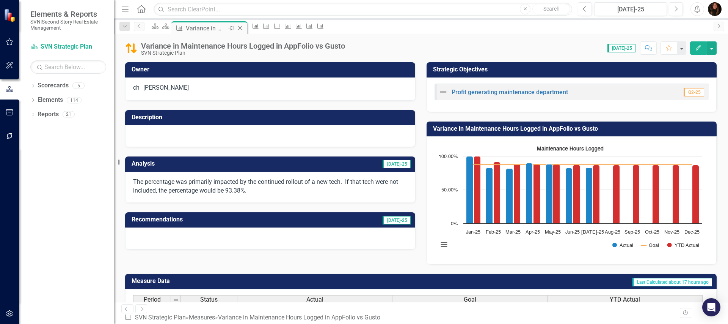
click at [244, 28] on icon "Close" at bounding box center [240, 28] width 8 height 6
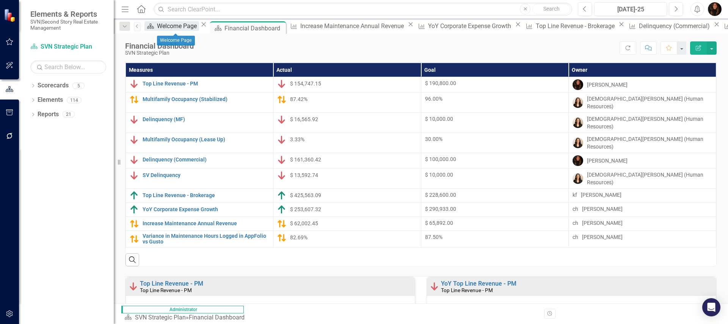
click at [179, 31] on div "Welcome Page" at bounding box center [178, 25] width 42 height 9
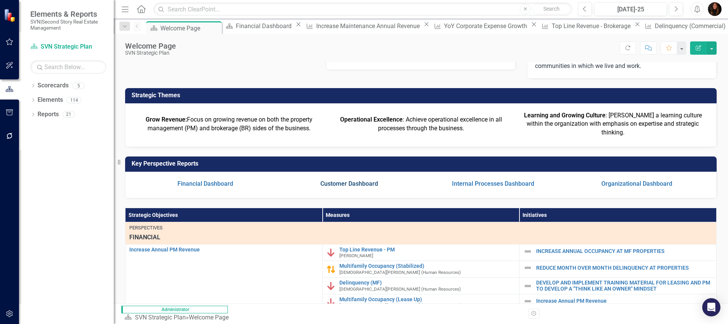
scroll to position [84, 0]
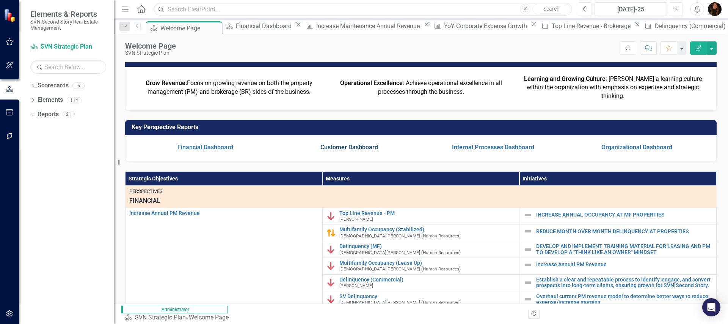
click at [344, 151] on link "Customer Dashboard" at bounding box center [350, 146] width 58 height 7
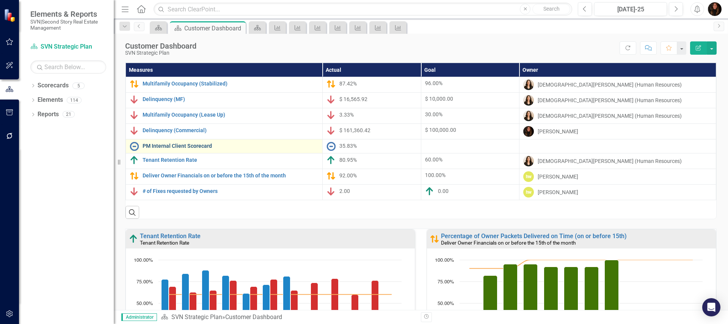
click at [178, 145] on link "PM Internal Client Scorecard" at bounding box center [231, 146] width 176 height 6
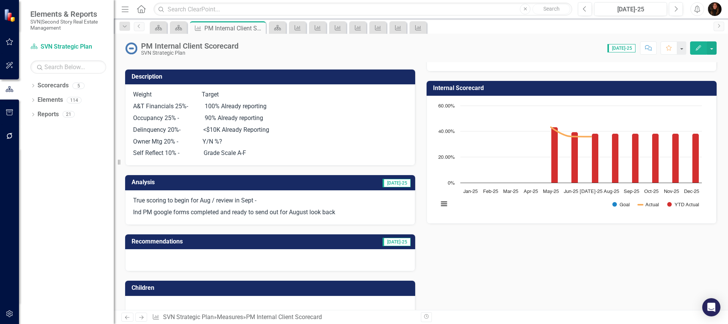
scroll to position [39, 0]
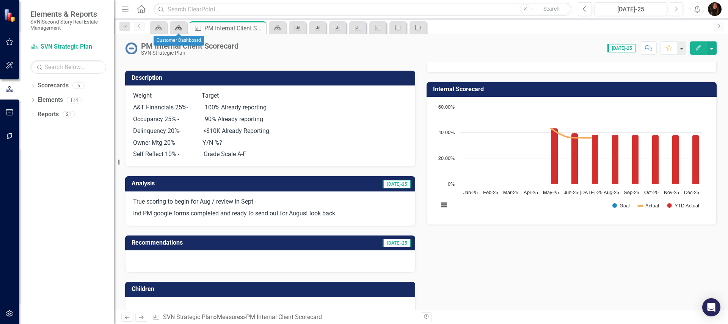
click at [183, 30] on link "Scorecard" at bounding box center [178, 27] width 13 height 9
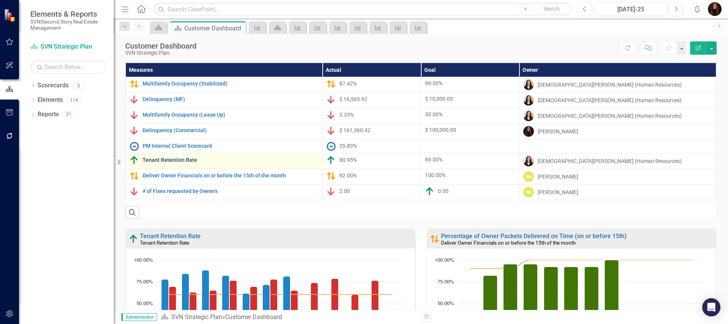
click at [175, 162] on link "Tenant Retention Rate" at bounding box center [231, 160] width 176 height 6
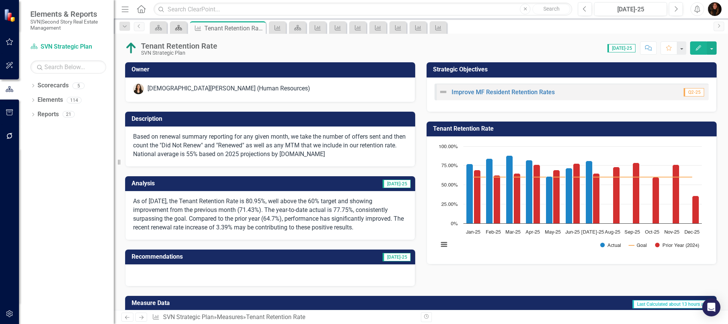
click at [177, 29] on icon "Scorecard" at bounding box center [179, 28] width 8 height 6
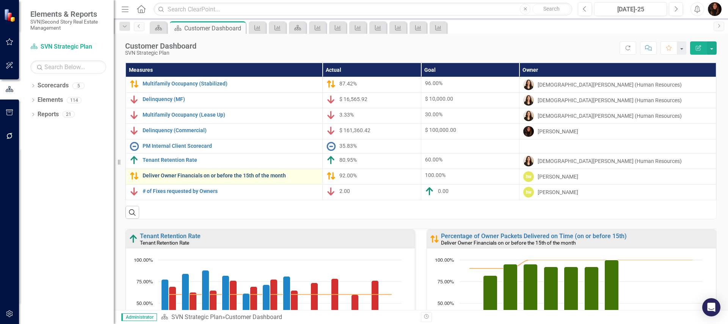
click at [187, 174] on link "Deliver Owner Financials on or before the 15th of the month" at bounding box center [231, 176] width 176 height 6
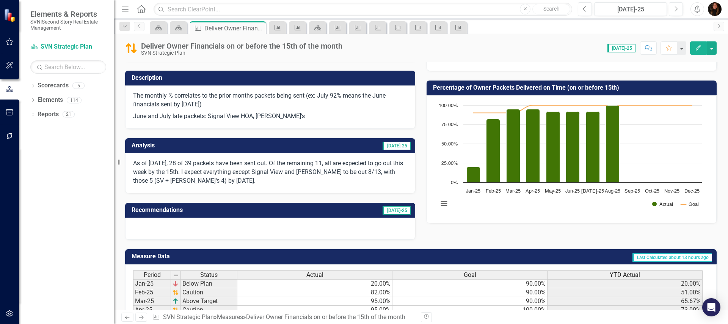
scroll to position [43, 0]
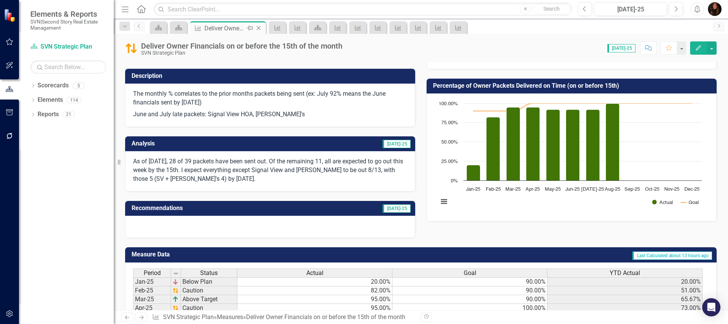
click at [259, 28] on icon "Close" at bounding box center [259, 28] width 8 height 6
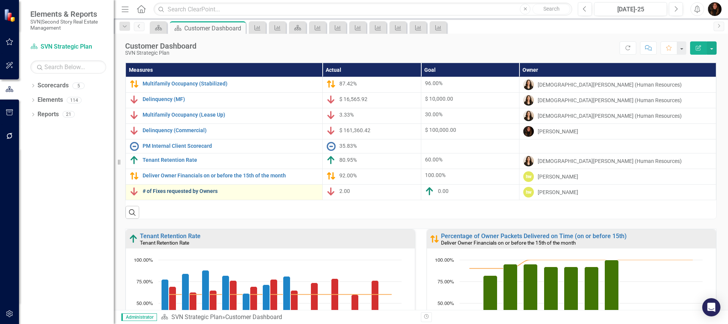
click at [177, 191] on link "# of Fixes requested by Owners" at bounding box center [231, 191] width 176 height 6
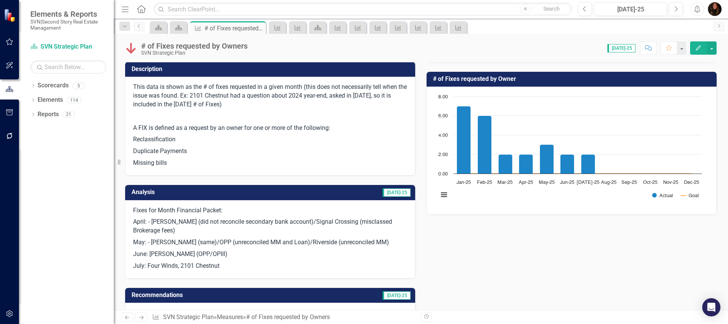
scroll to position [49, 0]
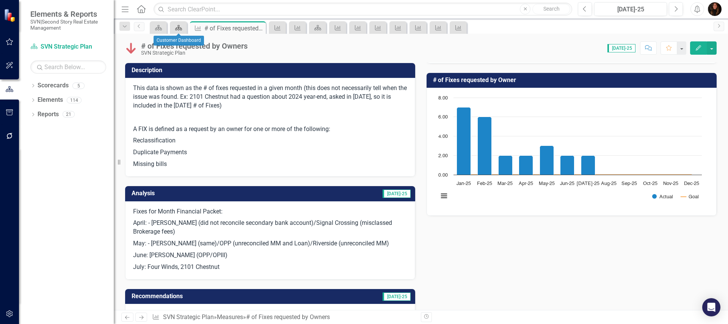
click at [177, 26] on icon "Scorecard" at bounding box center [179, 28] width 8 height 6
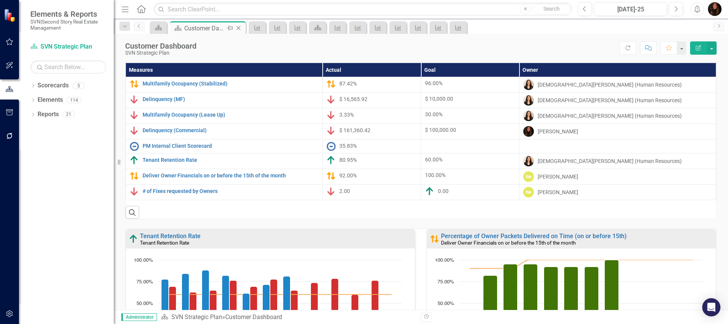
click at [239, 29] on icon "Close" at bounding box center [239, 28] width 8 height 6
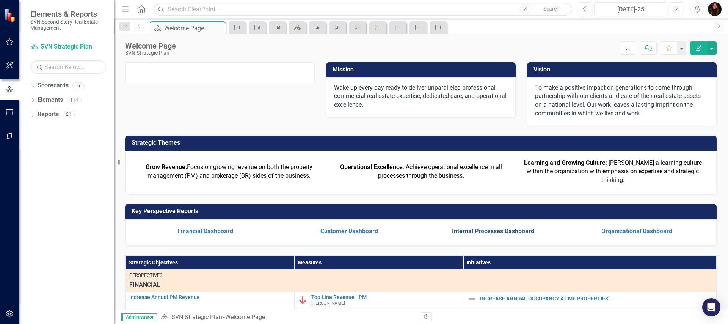
click at [488, 234] on link "Internal Processes Dashboard" at bounding box center [493, 230] width 82 height 7
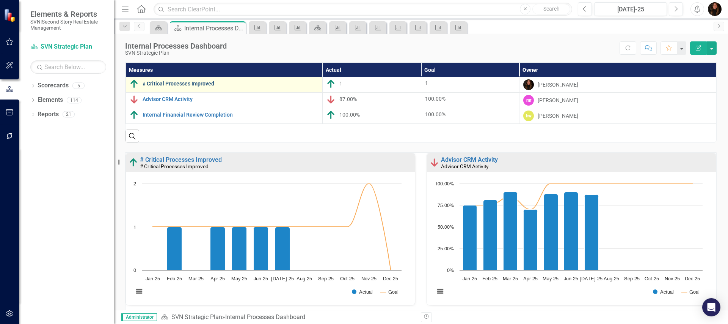
click at [200, 85] on link "# Critical Processes Improved" at bounding box center [231, 84] width 176 height 6
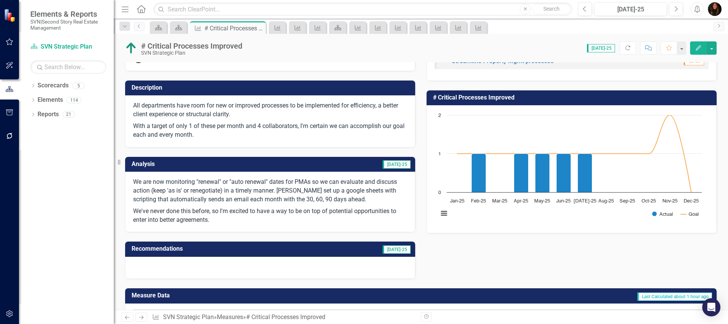
scroll to position [31, 0]
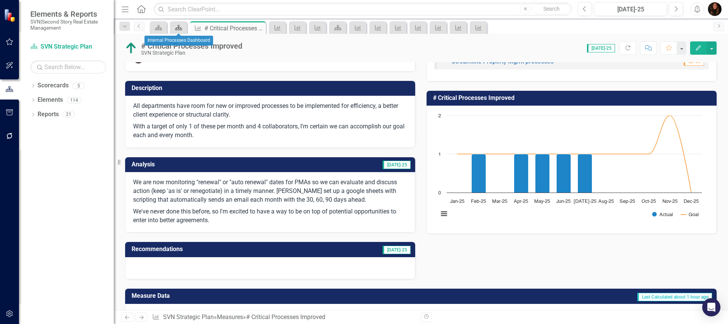
click at [178, 28] on icon "Scorecard" at bounding box center [179, 28] width 8 height 6
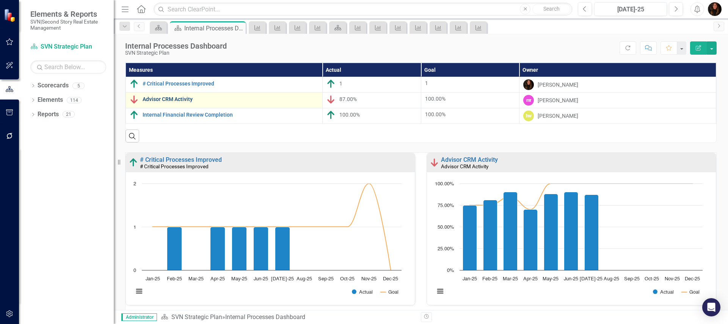
click at [187, 102] on link "Advisor CRM Activity" at bounding box center [231, 99] width 176 height 6
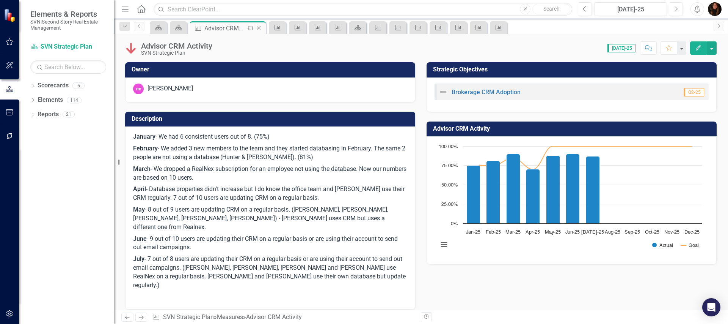
click at [260, 26] on icon "Close" at bounding box center [259, 28] width 8 height 6
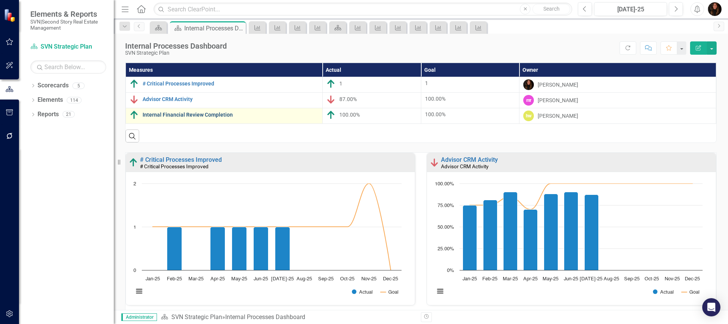
click at [200, 113] on link "Internal Financial Review Completion" at bounding box center [231, 115] width 176 height 6
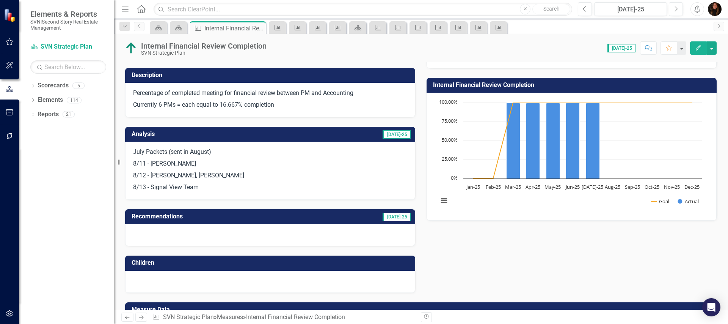
scroll to position [44, 0]
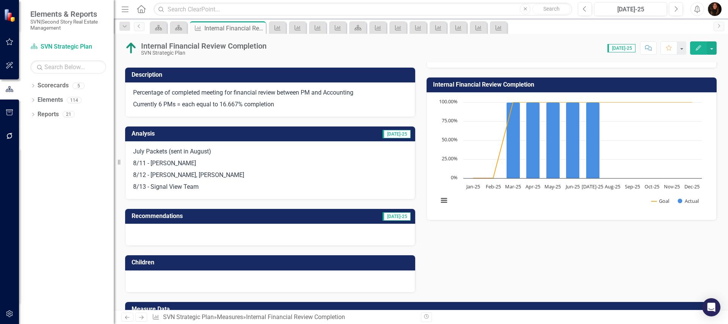
click at [278, 218] on h3 "Recommendations" at bounding box center [221, 215] width 179 height 7
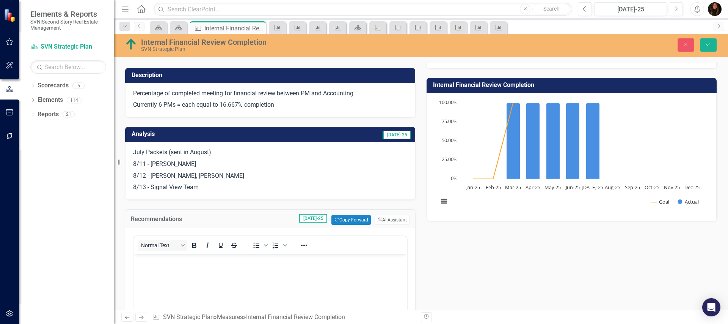
scroll to position [0, 0]
click at [169, 270] on body "Rich Text Area. Press ALT-0 for help." at bounding box center [270, 311] width 273 height 114
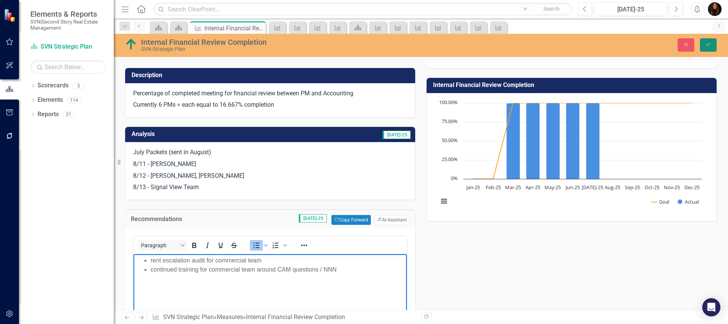
click at [716, 42] on button "Save" at bounding box center [708, 44] width 17 height 13
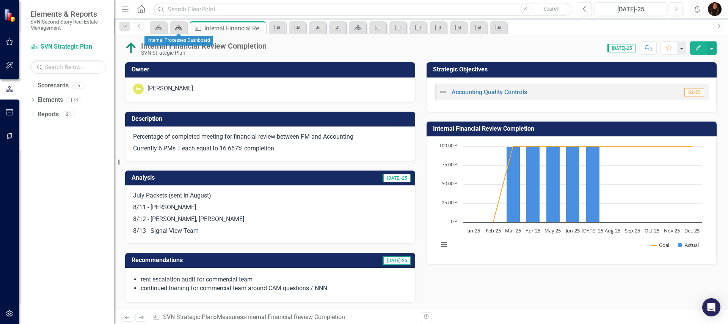
click at [177, 29] on icon "Scorecard" at bounding box center [179, 28] width 8 height 6
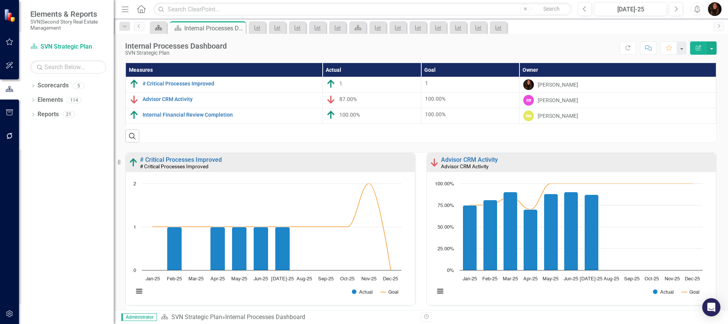
click at [159, 27] on icon "Scorecard" at bounding box center [159, 28] width 8 height 6
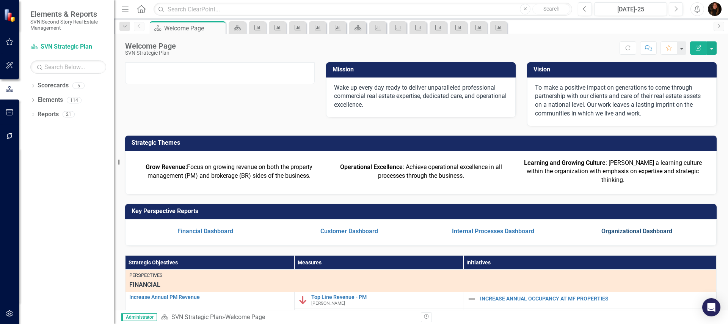
click at [625, 234] on link "Organizational Dashboard" at bounding box center [637, 230] width 71 height 7
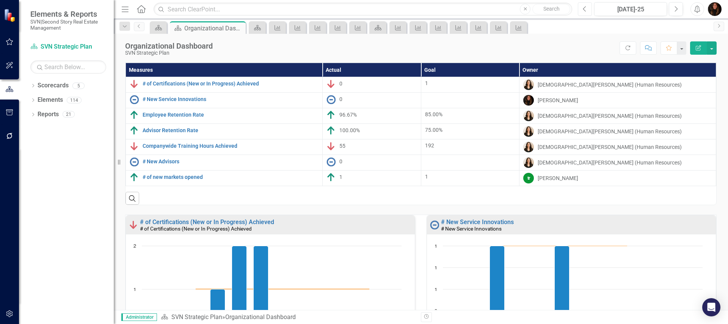
click at [588, 7] on button "Previous" at bounding box center [585, 9] width 14 height 14
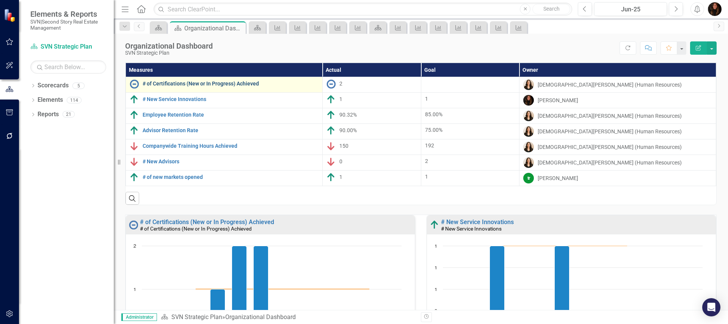
click at [245, 84] on link "# of Certifications (New or In Progress) Achieved" at bounding box center [231, 84] width 176 height 6
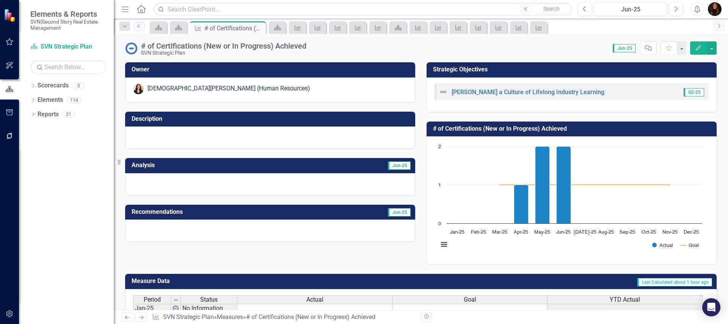
click at [651, 47] on icon "Comment" at bounding box center [648, 47] width 7 height 5
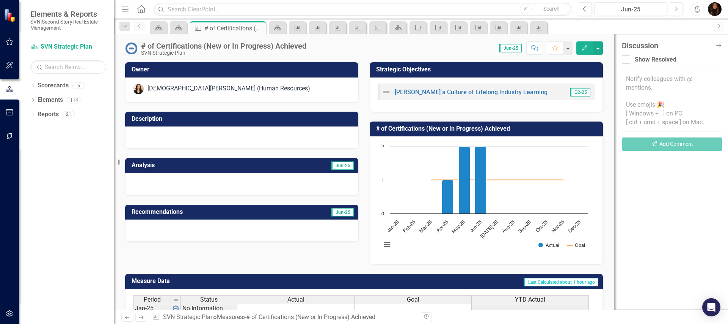
click at [635, 82] on textarea at bounding box center [672, 101] width 101 height 61
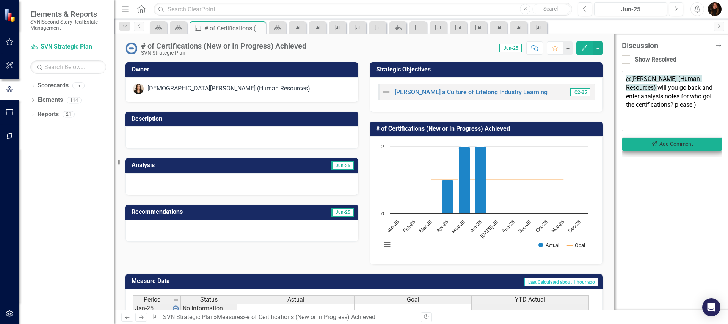
type textarea "@Kristen Hodge (Human Resources) will you go back and enter analysis notes for …"
click at [686, 149] on button "Send Add Comment" at bounding box center [672, 144] width 101 height 14
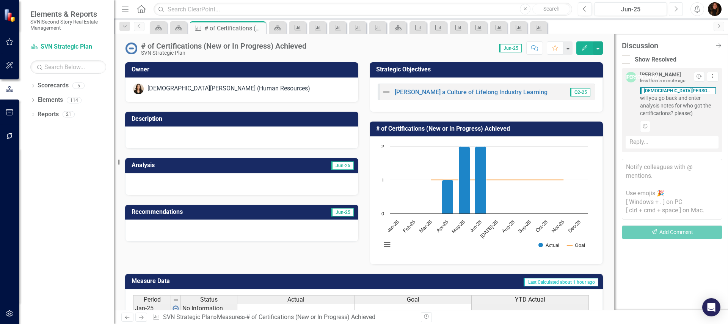
click at [677, 15] on button "Next" at bounding box center [676, 9] width 14 height 14
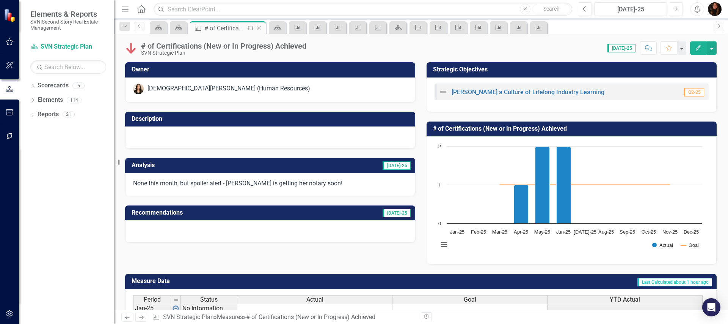
click at [256, 25] on icon "Close" at bounding box center [259, 28] width 8 height 6
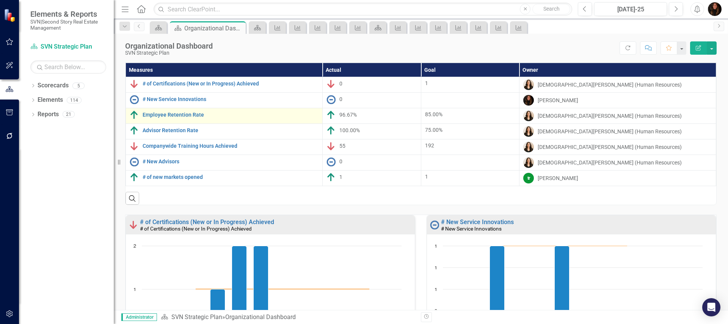
scroll to position [21, 0]
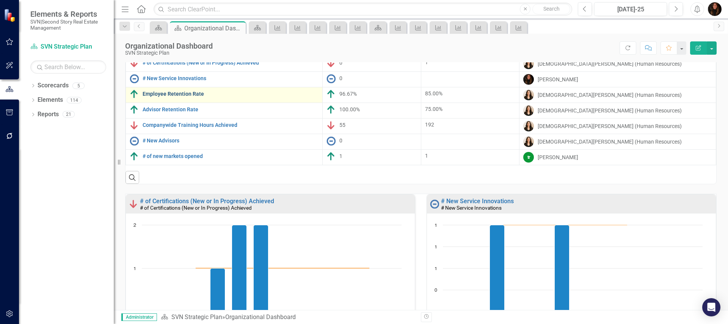
click at [177, 94] on link "Employee Retention Rate" at bounding box center [231, 94] width 176 height 6
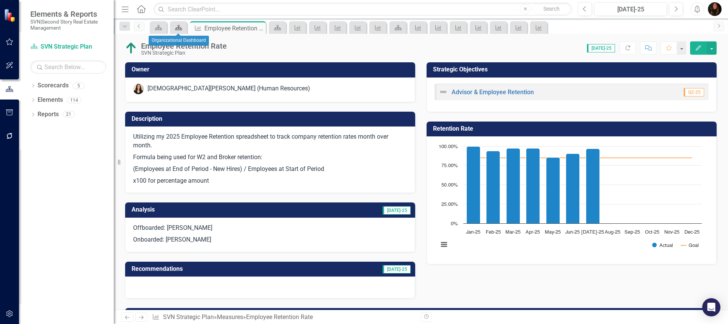
click at [177, 28] on icon "Scorecard" at bounding box center [179, 28] width 8 height 6
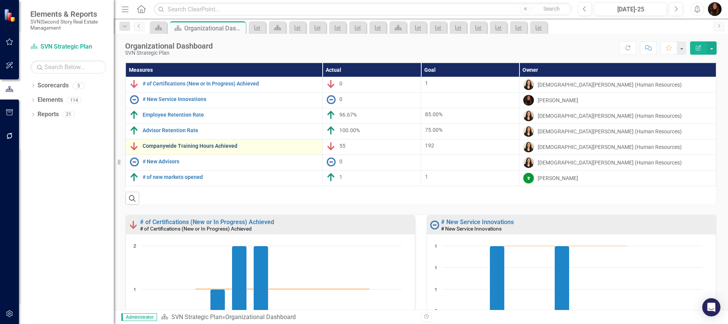
click at [165, 145] on link "Companywide Training Hours Achieved" at bounding box center [231, 146] width 176 height 6
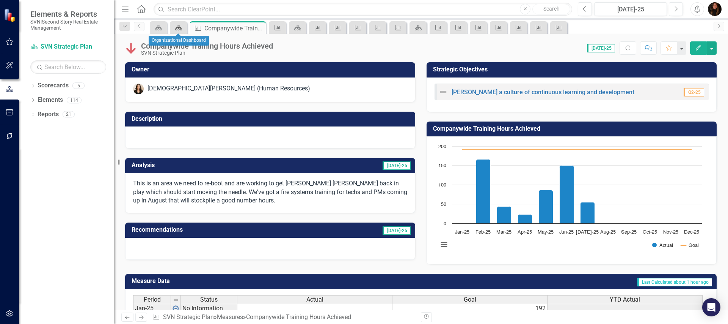
click at [179, 28] on icon "Scorecard" at bounding box center [179, 28] width 8 height 6
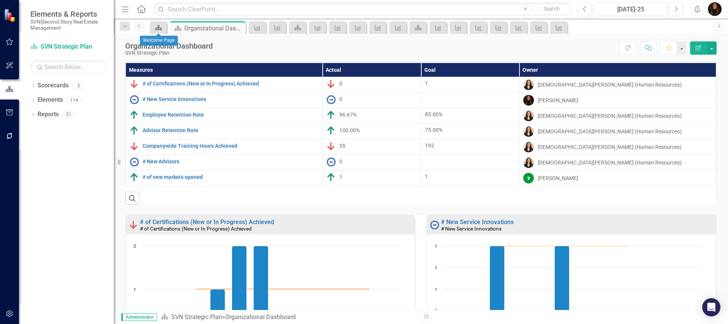
click at [158, 31] on div "Scorecard" at bounding box center [157, 27] width 11 height 9
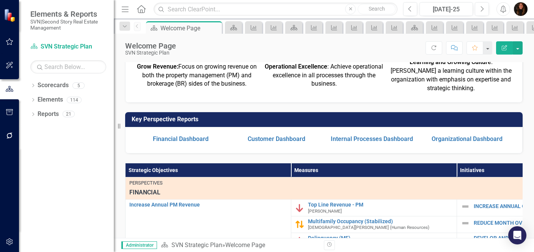
scroll to position [115, 0]
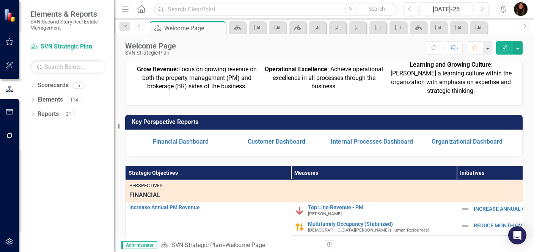
click at [237, 45] on div "Score: N/A Jul-25 Completed Refresh Comment Favorite Edit Report" at bounding box center [351, 47] width 343 height 13
